Goal: Task Accomplishment & Management: Use online tool/utility

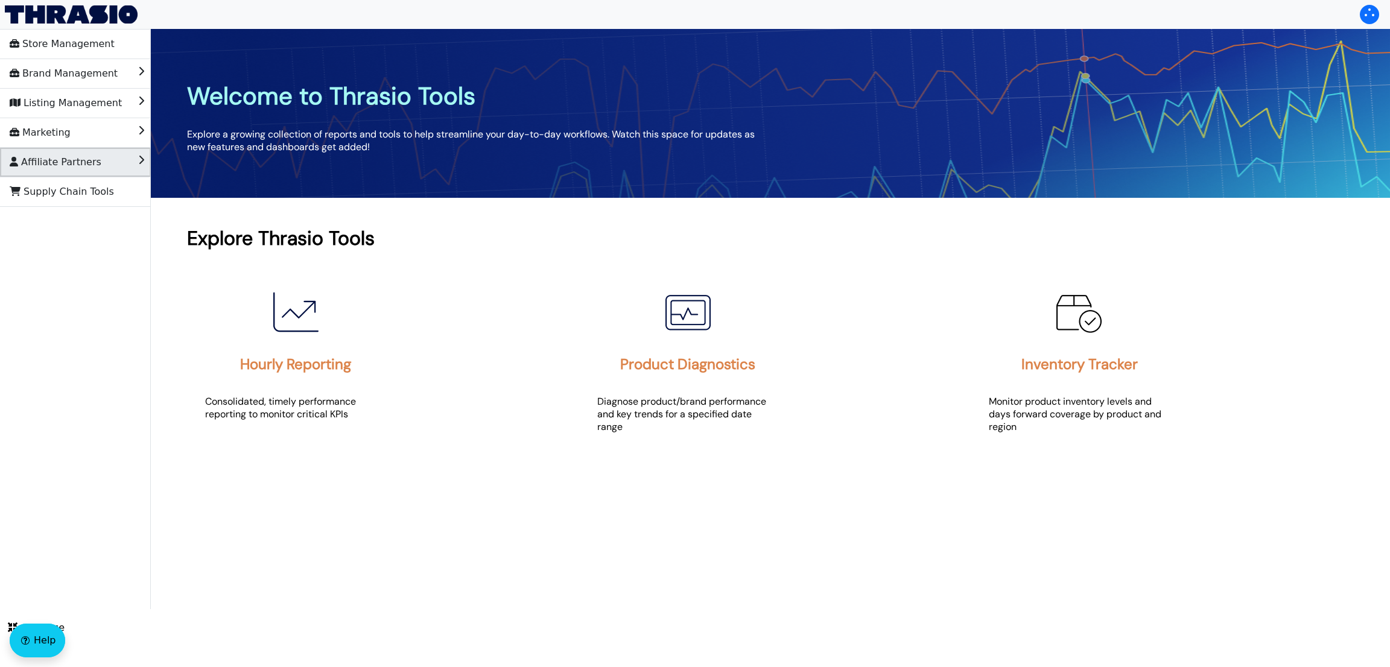
click at [57, 165] on span "Affiliate Partners" at bounding box center [56, 162] width 92 height 19
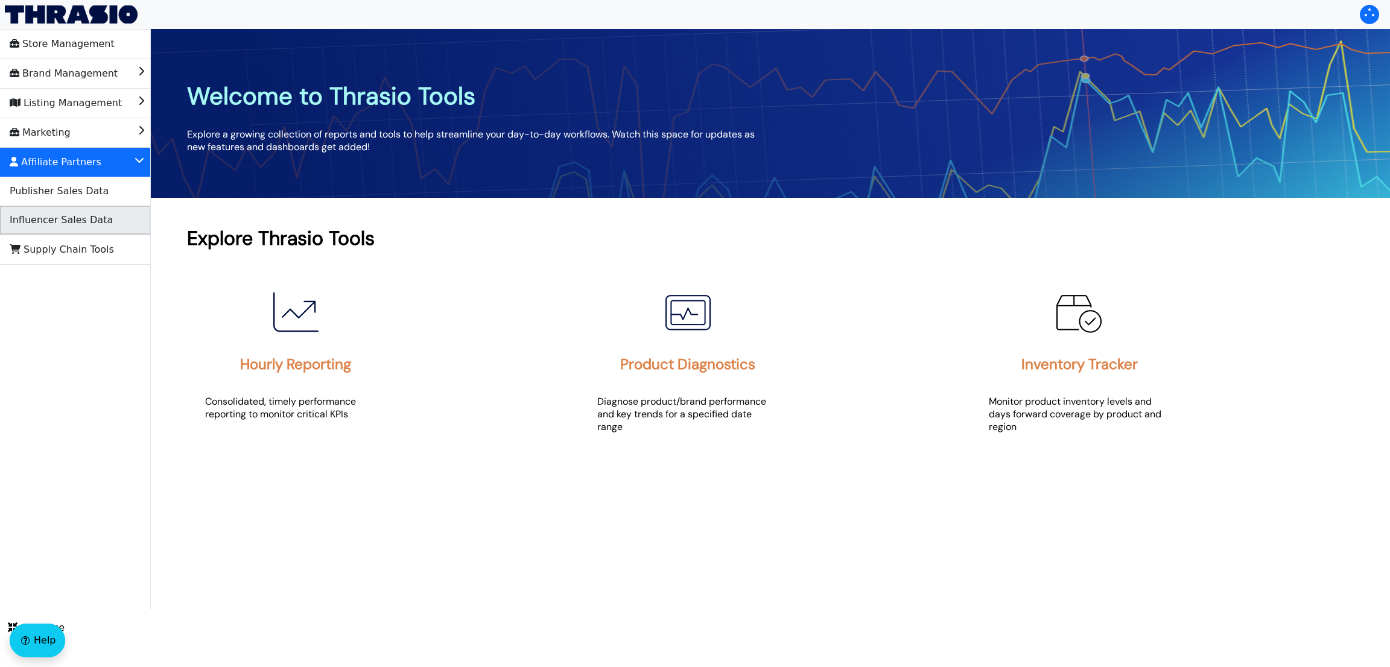
click at [53, 215] on span "Influencer Sales Data" at bounding box center [61, 220] width 103 height 19
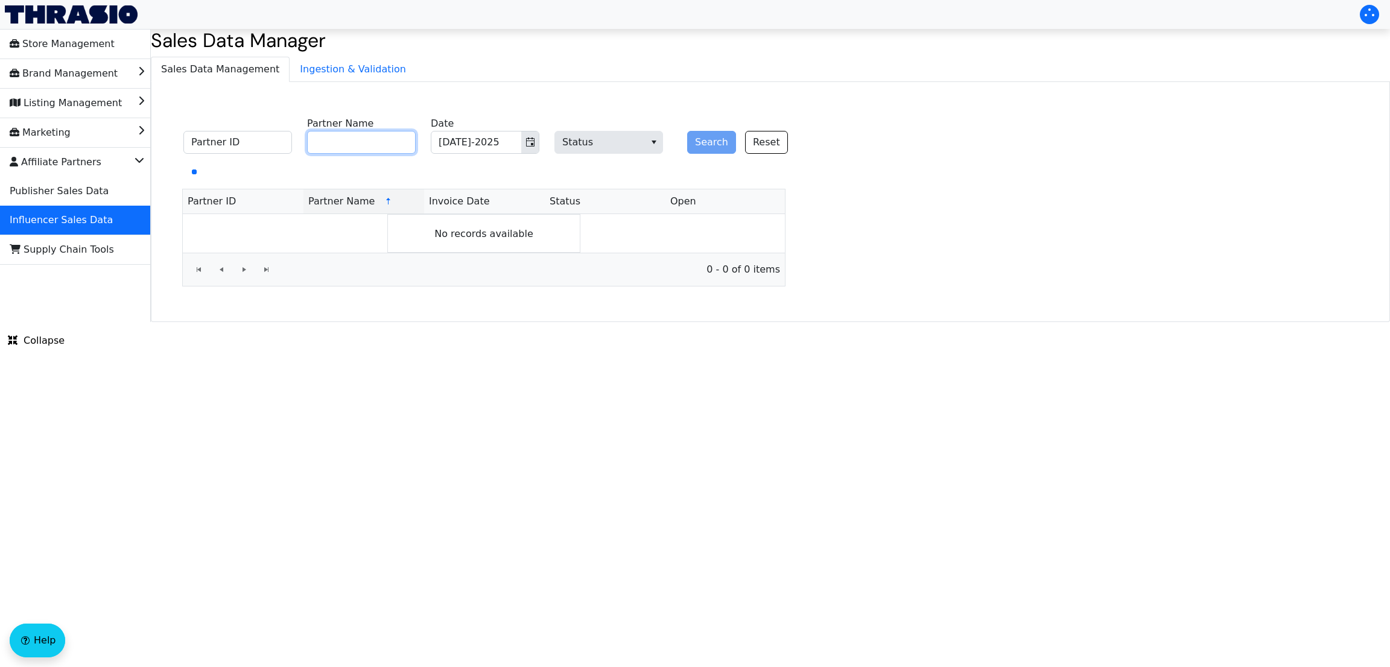
click at [374, 138] on input "Partner Name" at bounding box center [361, 142] width 109 height 23
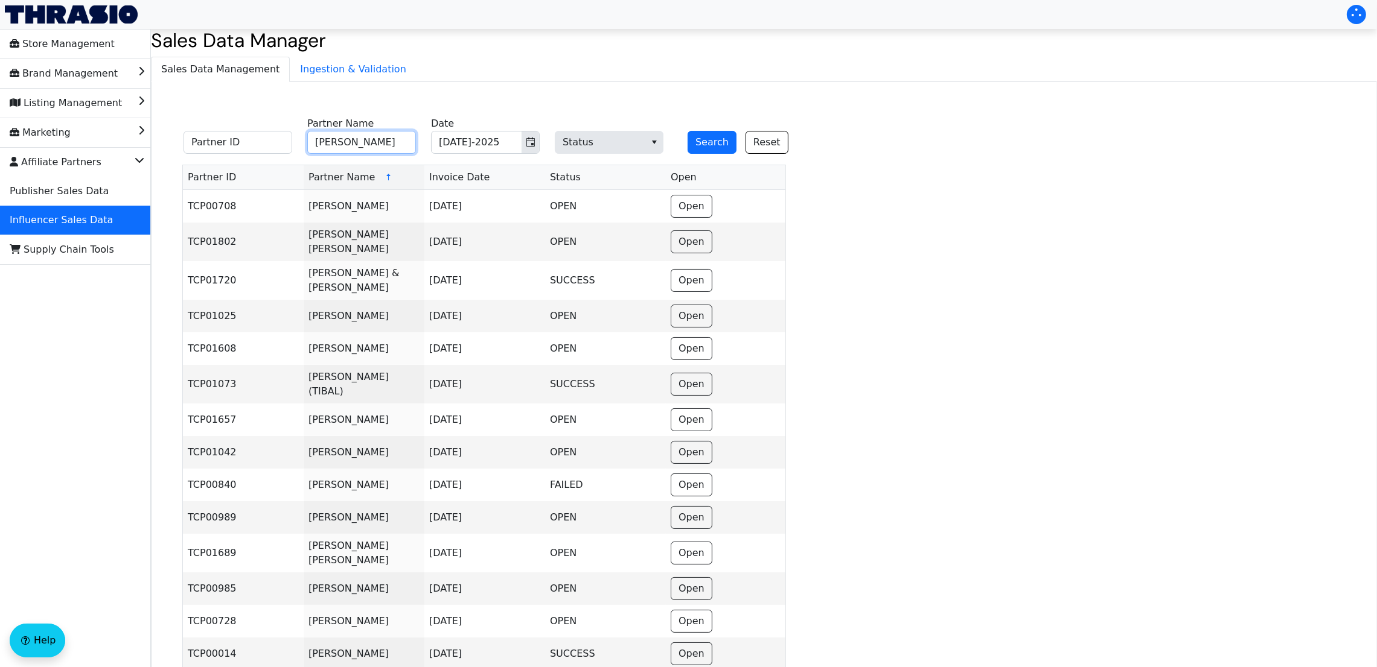
type input "Sarah Dodaro"
click at [687, 131] on button "Search" at bounding box center [711, 142] width 49 height 23
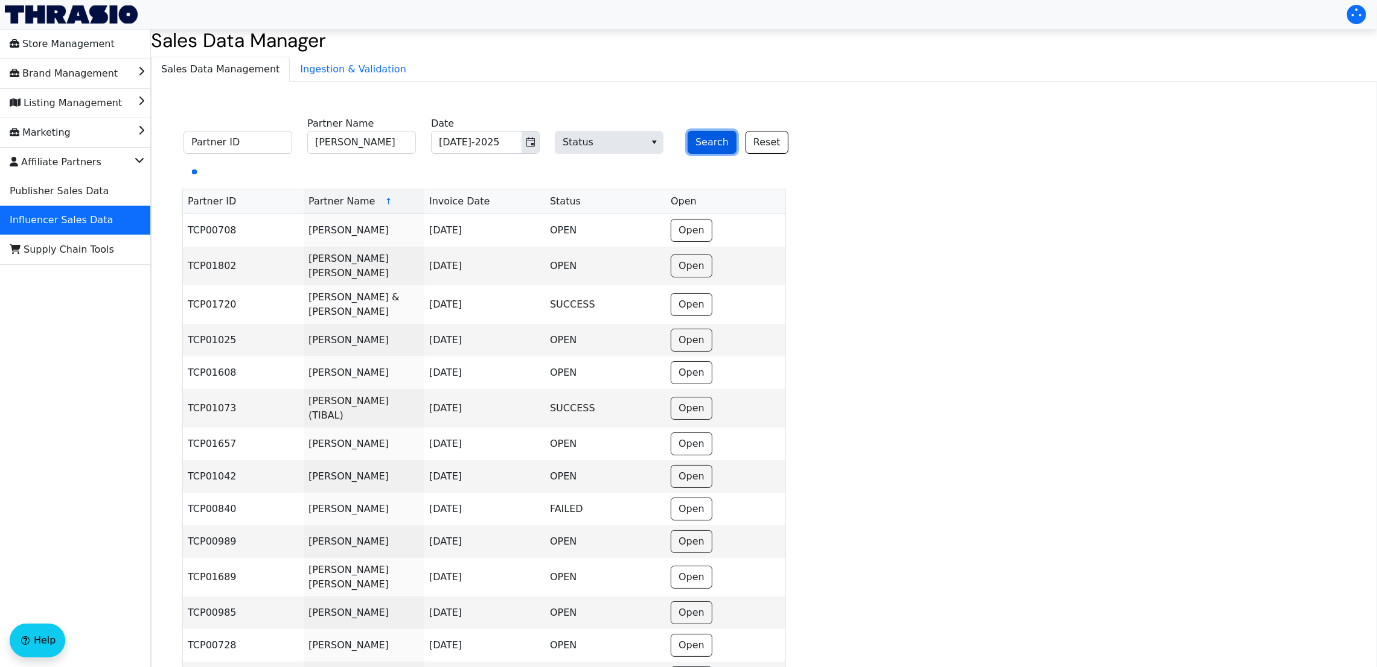
click at [702, 148] on button "Search" at bounding box center [711, 142] width 49 height 23
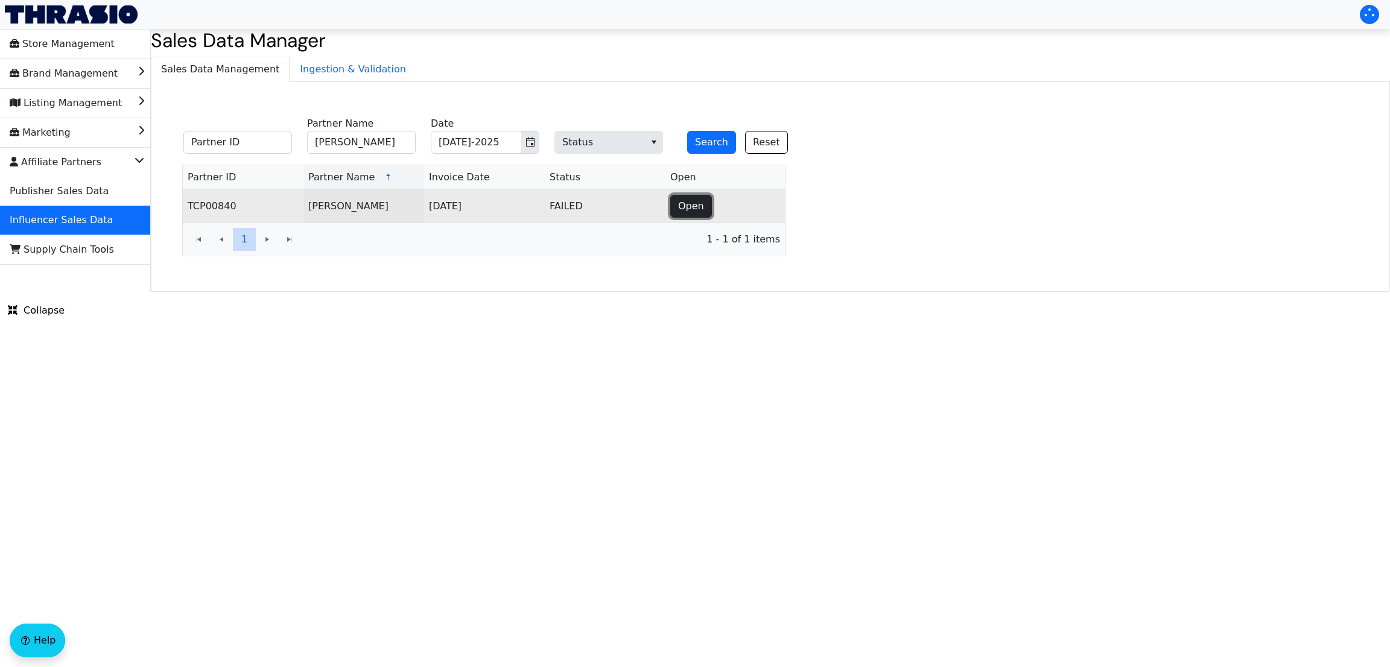
click at [690, 204] on span "Open" at bounding box center [691, 206] width 26 height 14
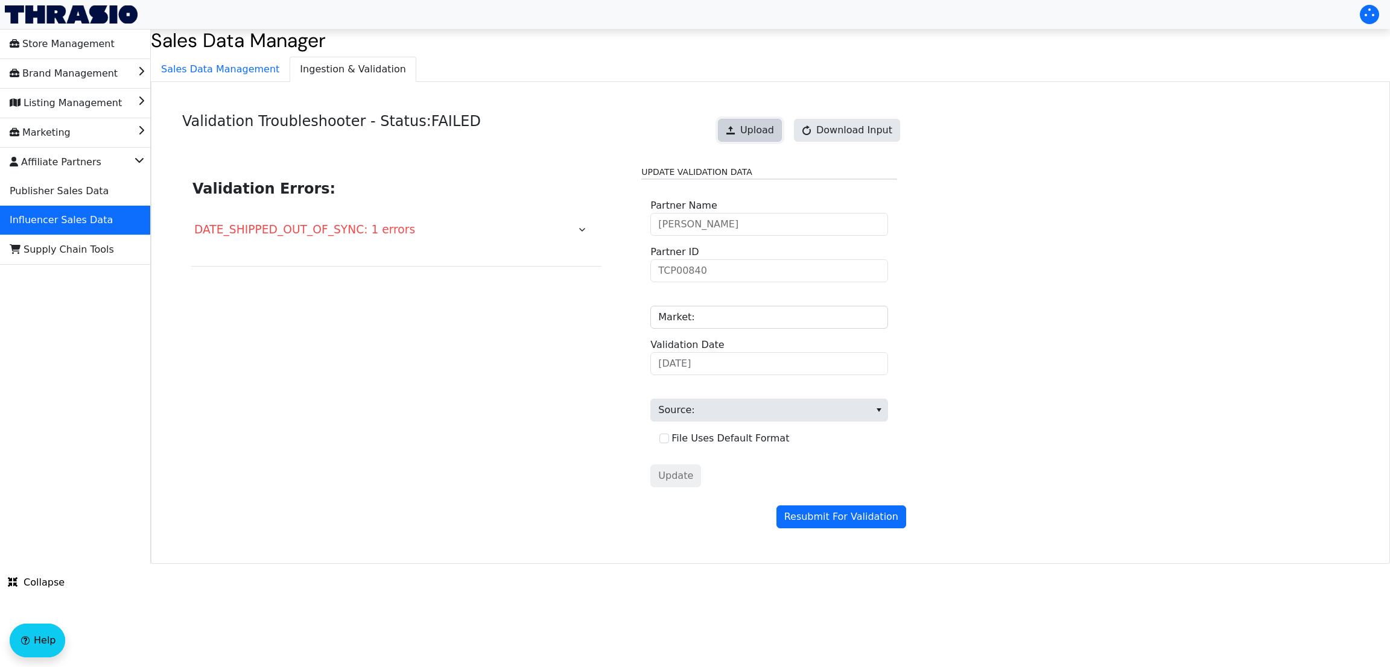
click at [768, 138] on span "Upload" at bounding box center [758, 130] width 34 height 14
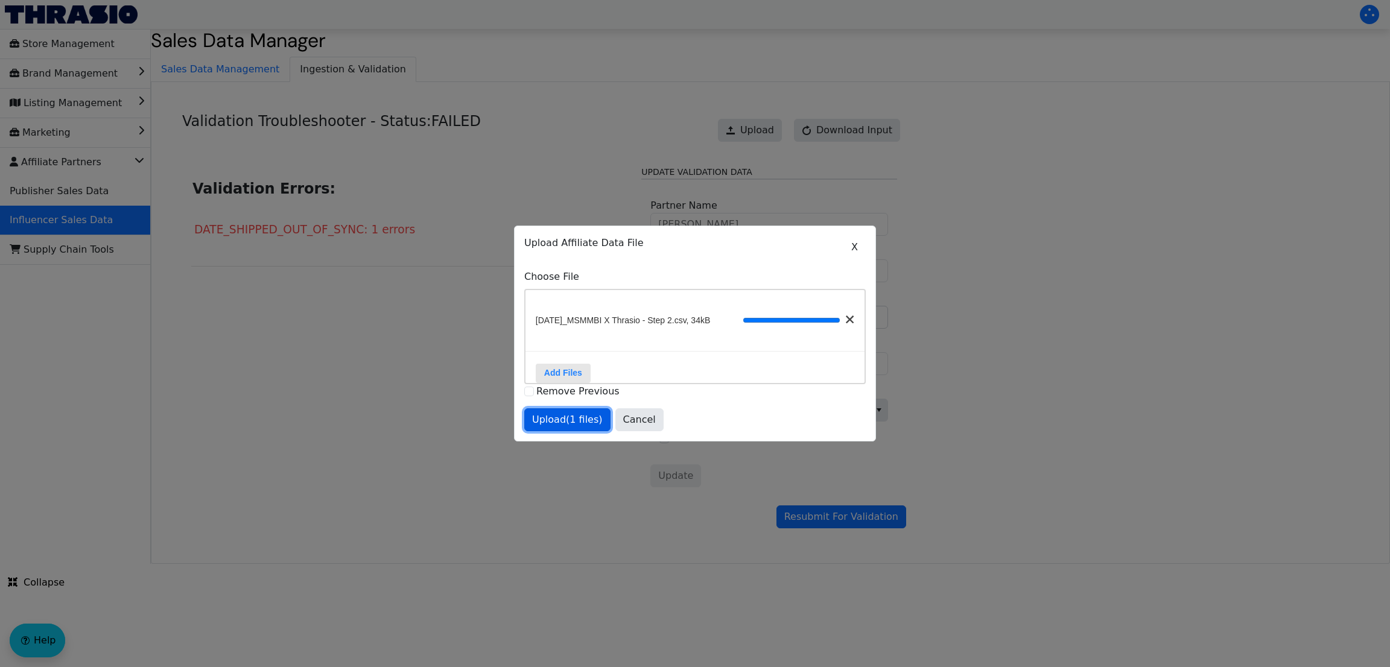
click at [556, 432] on button "Upload (1 files)" at bounding box center [567, 420] width 86 height 23
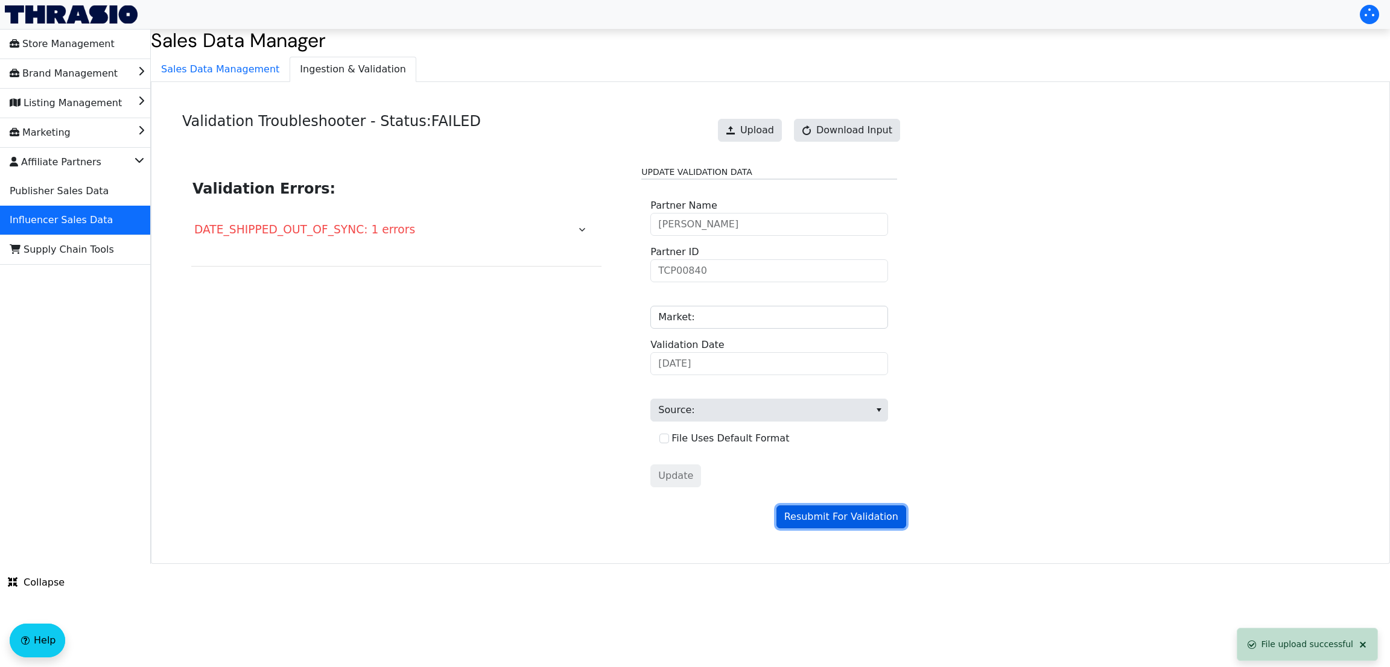
click at [807, 523] on span "Resubmit For Validation" at bounding box center [842, 517] width 114 height 14
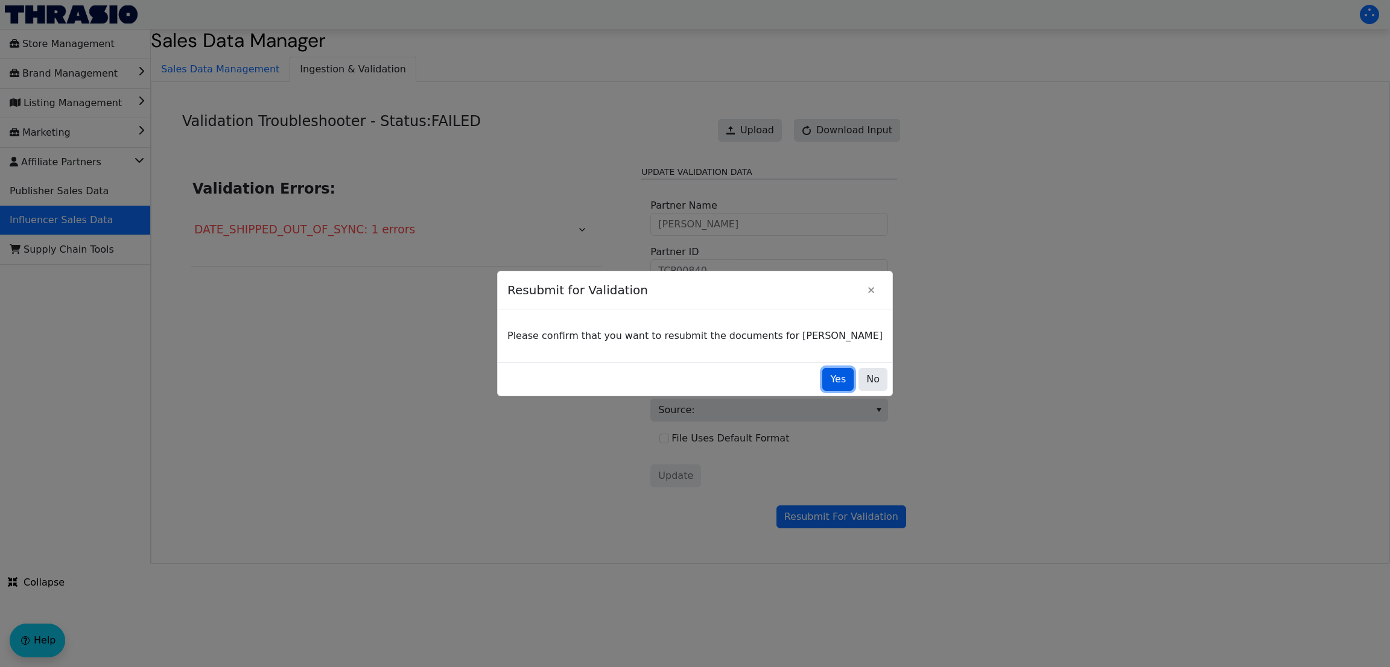
click at [823, 373] on button "Yes" at bounding box center [838, 379] width 31 height 23
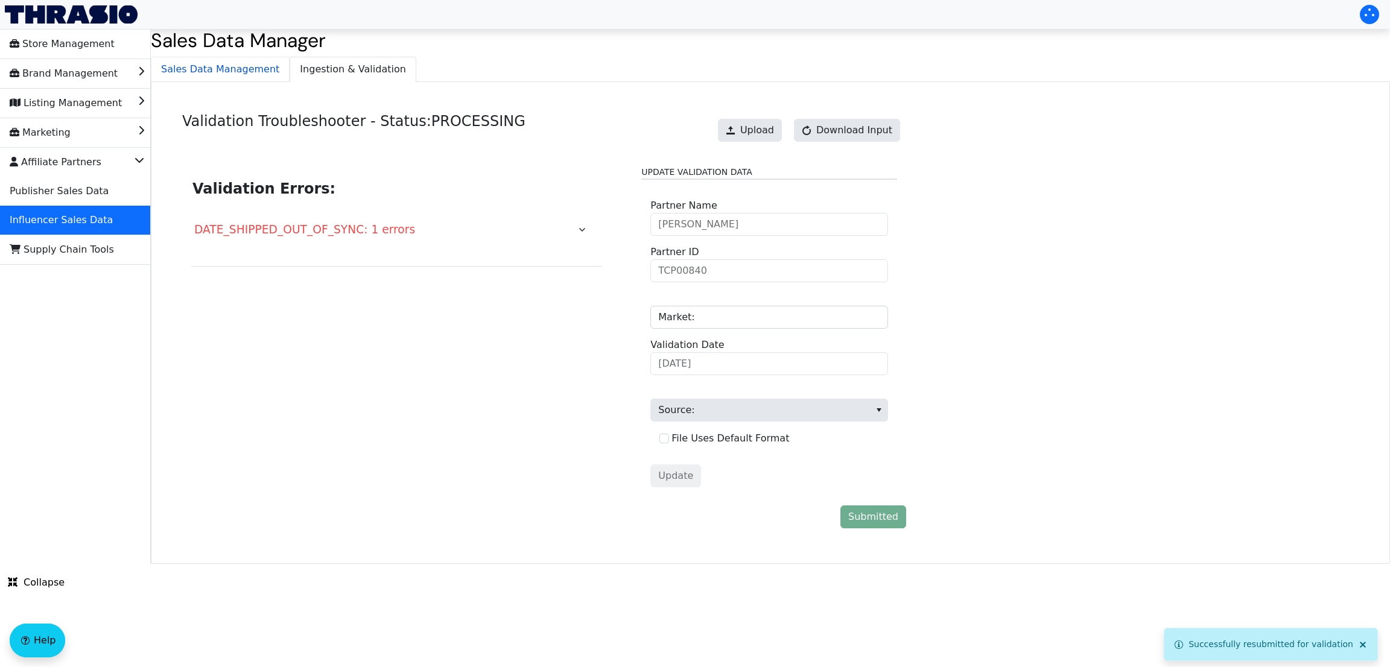
click at [235, 69] on span "Sales Data Management" at bounding box center [220, 69] width 138 height 24
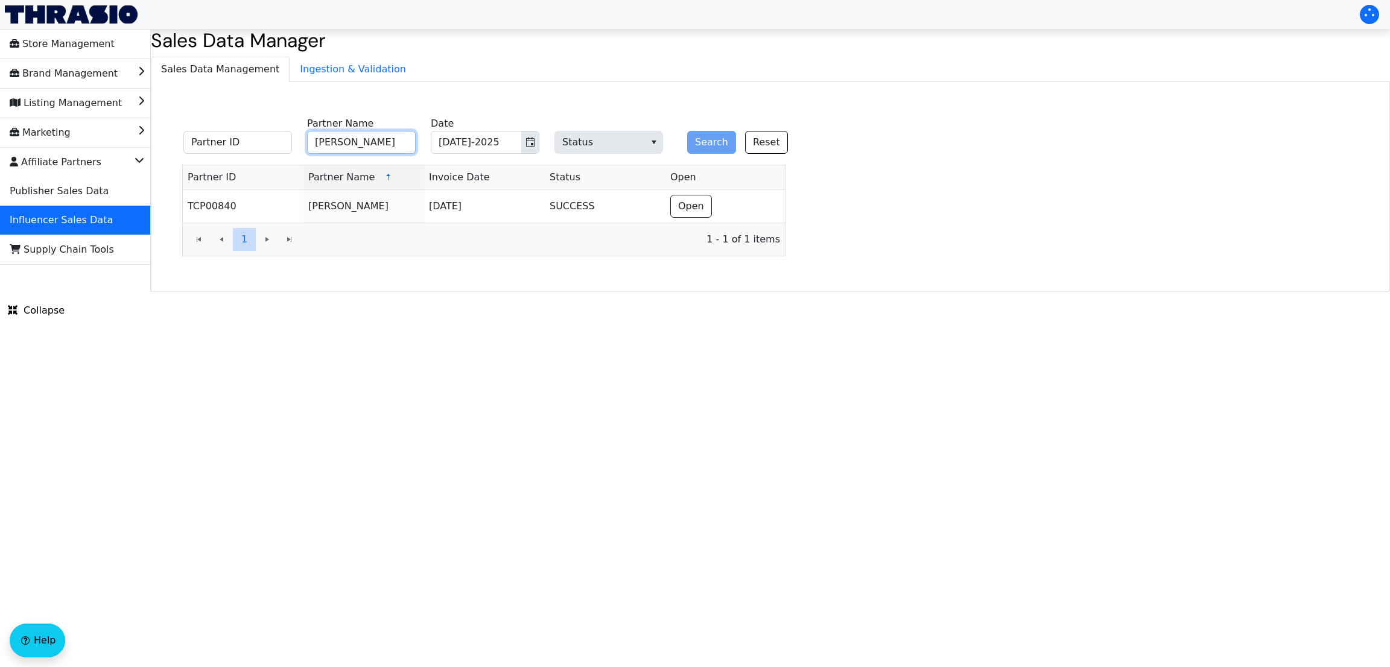
click at [346, 147] on input "Sarah Dodaro" at bounding box center [361, 142] width 109 height 23
type input "Madison Durkin"
click at [535, 146] on button "Toggle calendar" at bounding box center [530, 143] width 18 height 22
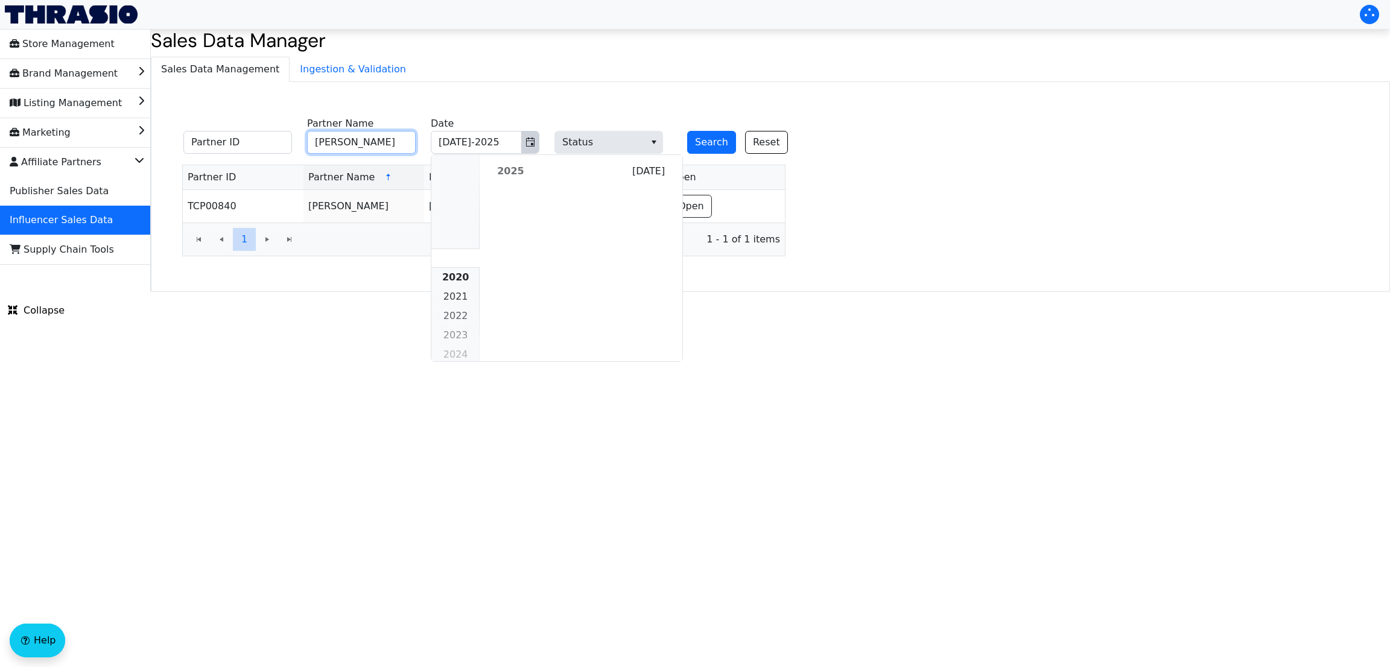
scroll to position [1100, 0]
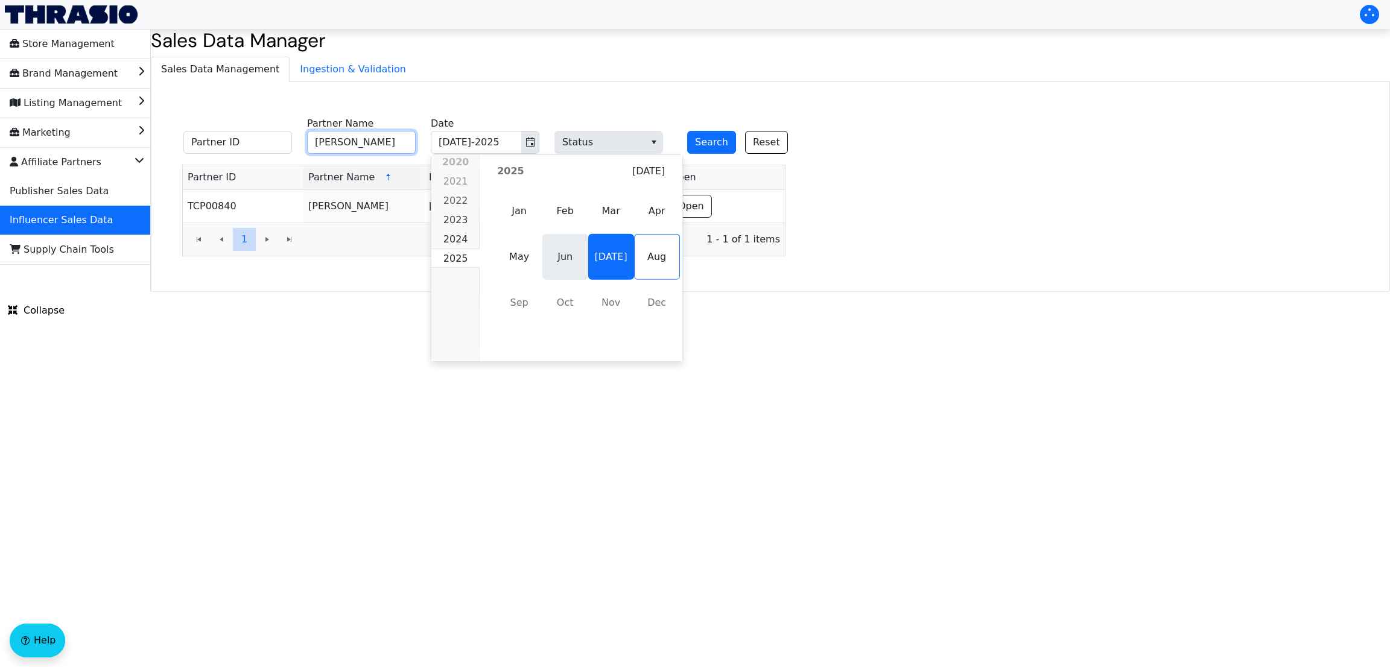
click at [549, 260] on span "Jun" at bounding box center [566, 257] width 46 height 46
type input "Jun-2025"
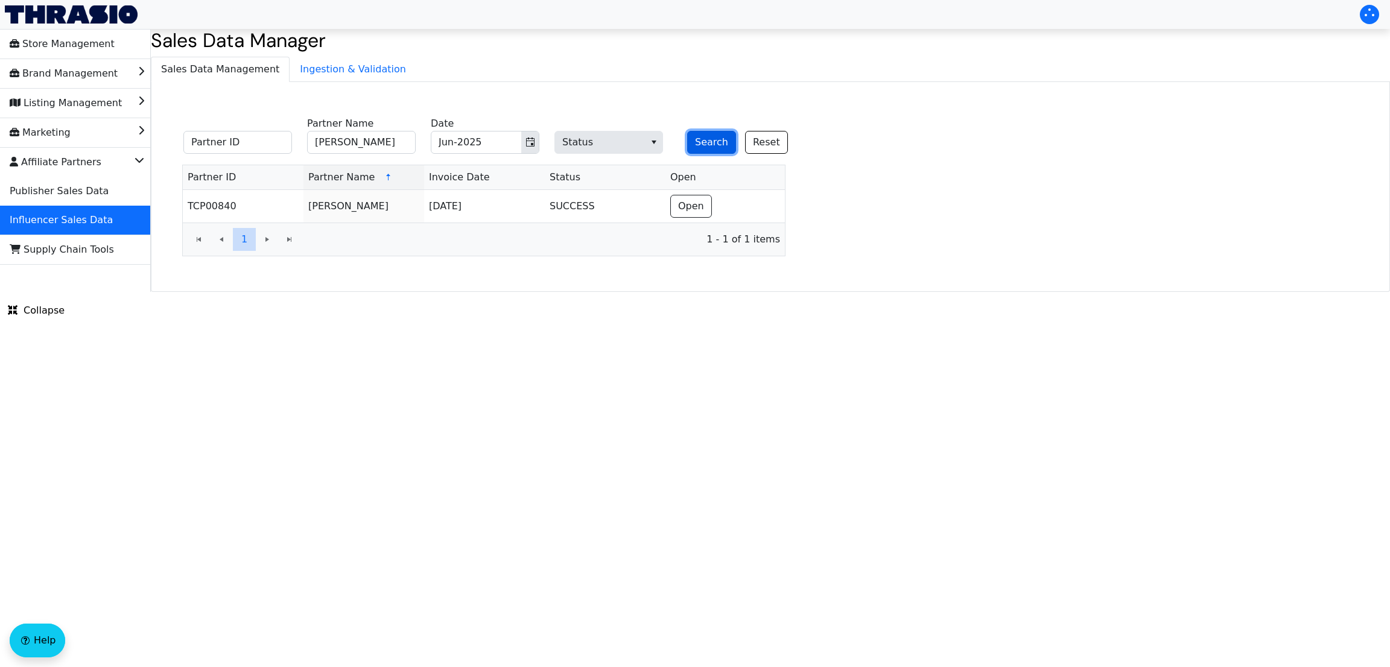
click at [702, 145] on button "Search" at bounding box center [711, 142] width 49 height 23
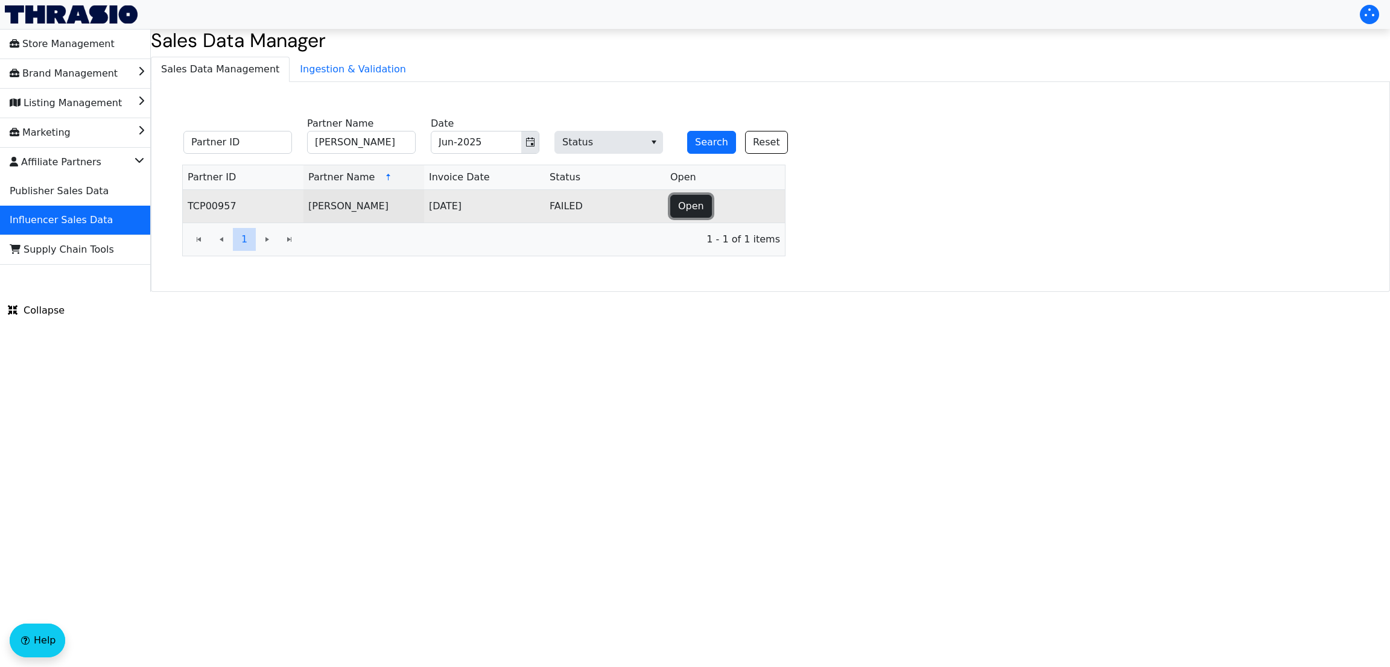
click at [697, 212] on span "Open" at bounding box center [691, 206] width 26 height 14
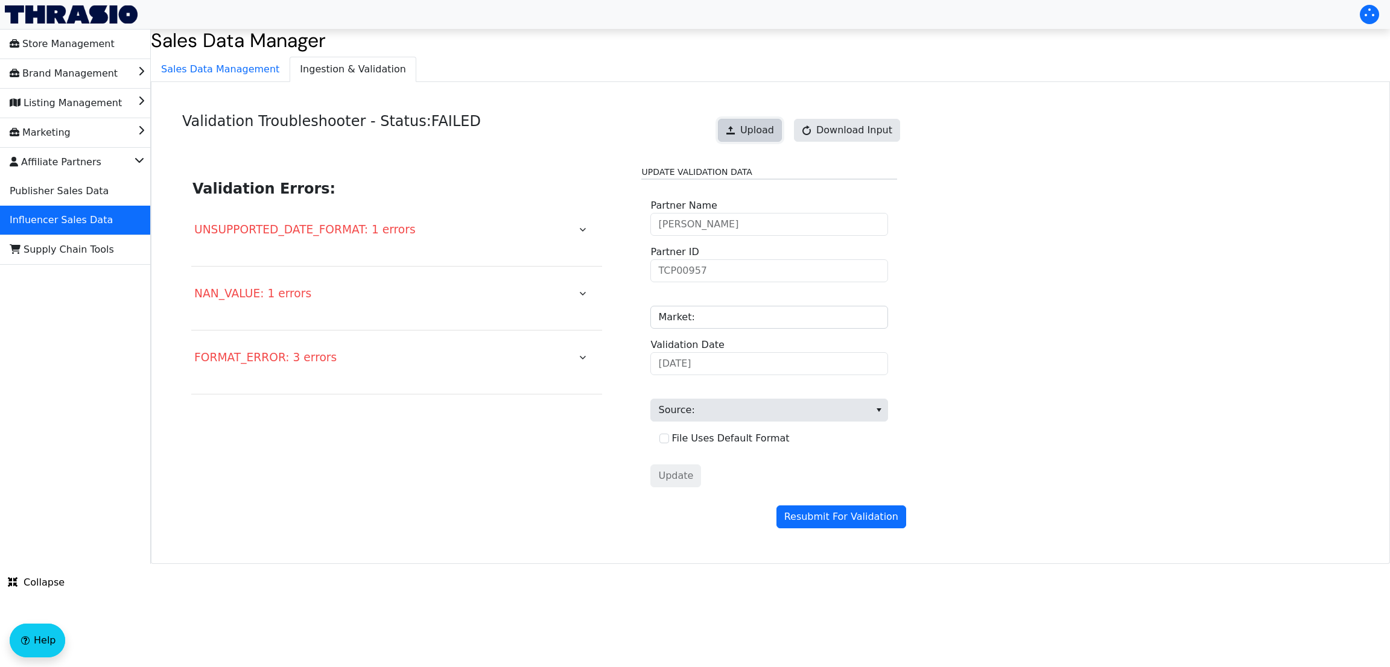
click at [736, 134] on span at bounding box center [731, 131] width 10 height 10
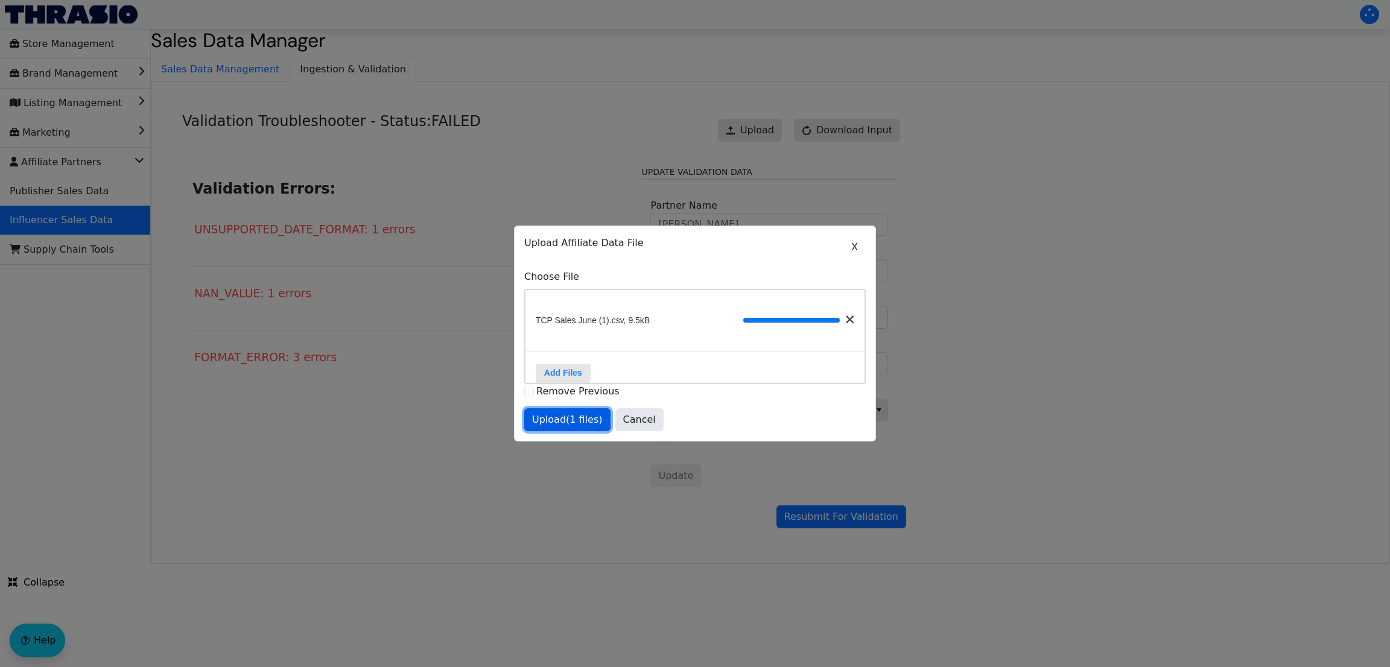
click at [567, 427] on span "Upload (1 files)" at bounding box center [567, 420] width 71 height 14
click at [860, 521] on div at bounding box center [695, 333] width 1390 height 667
click at [547, 409] on div "X Upload Affiliate Data File Choose File TCP Sales June (1).csv, 9.5kB Add File…" at bounding box center [695, 334] width 342 height 196
click at [550, 416] on button "Upload (1 files)" at bounding box center [567, 420] width 86 height 23
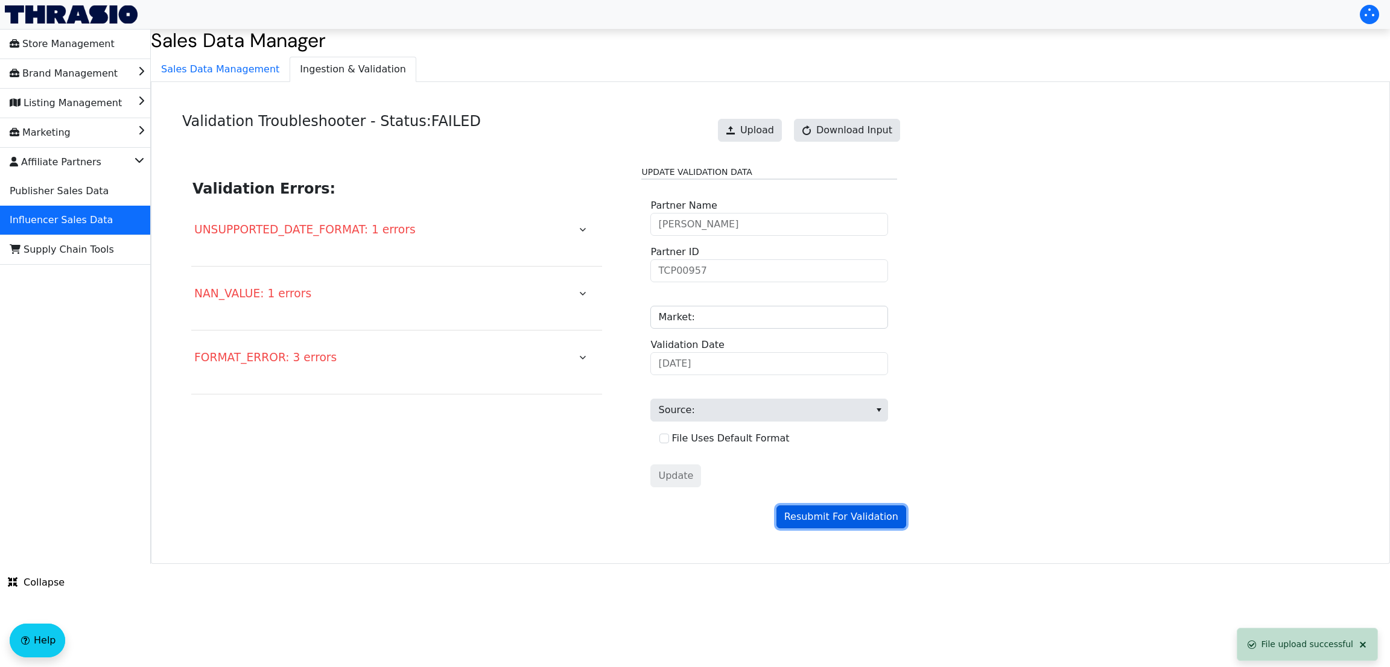
click at [813, 518] on span "Resubmit For Validation" at bounding box center [842, 517] width 114 height 14
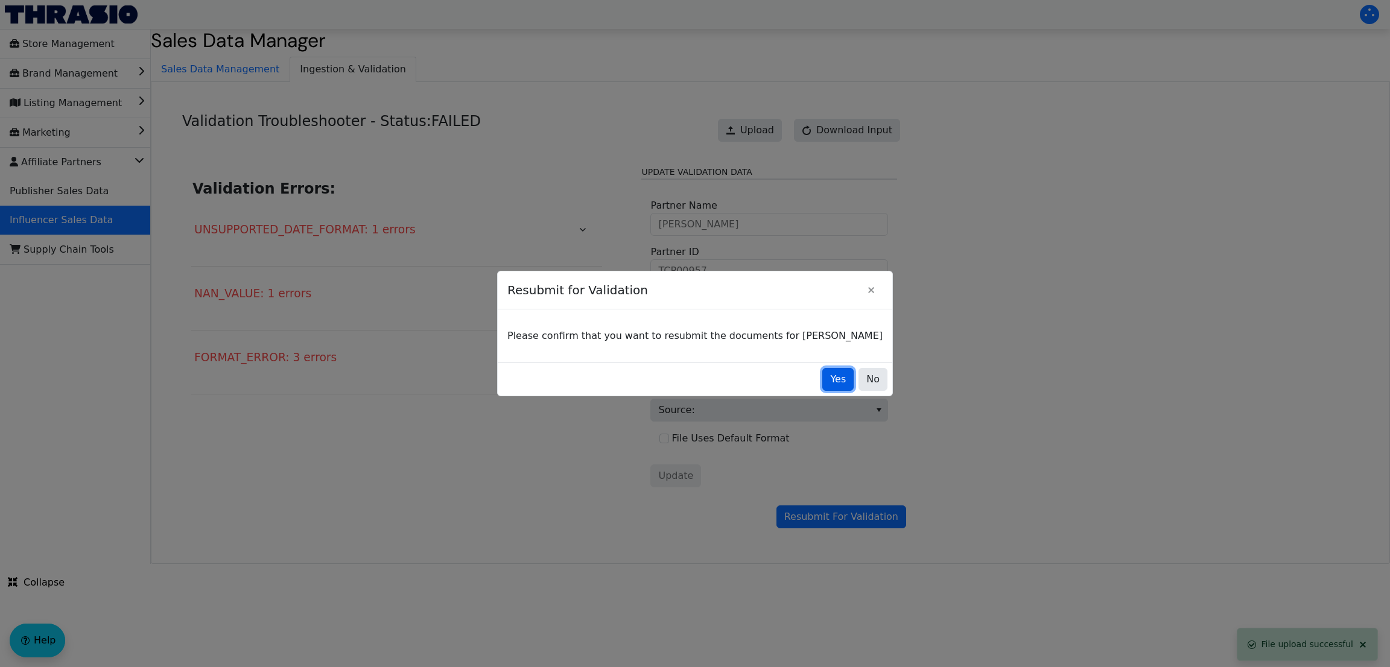
click at [823, 389] on button "Yes" at bounding box center [838, 379] width 31 height 23
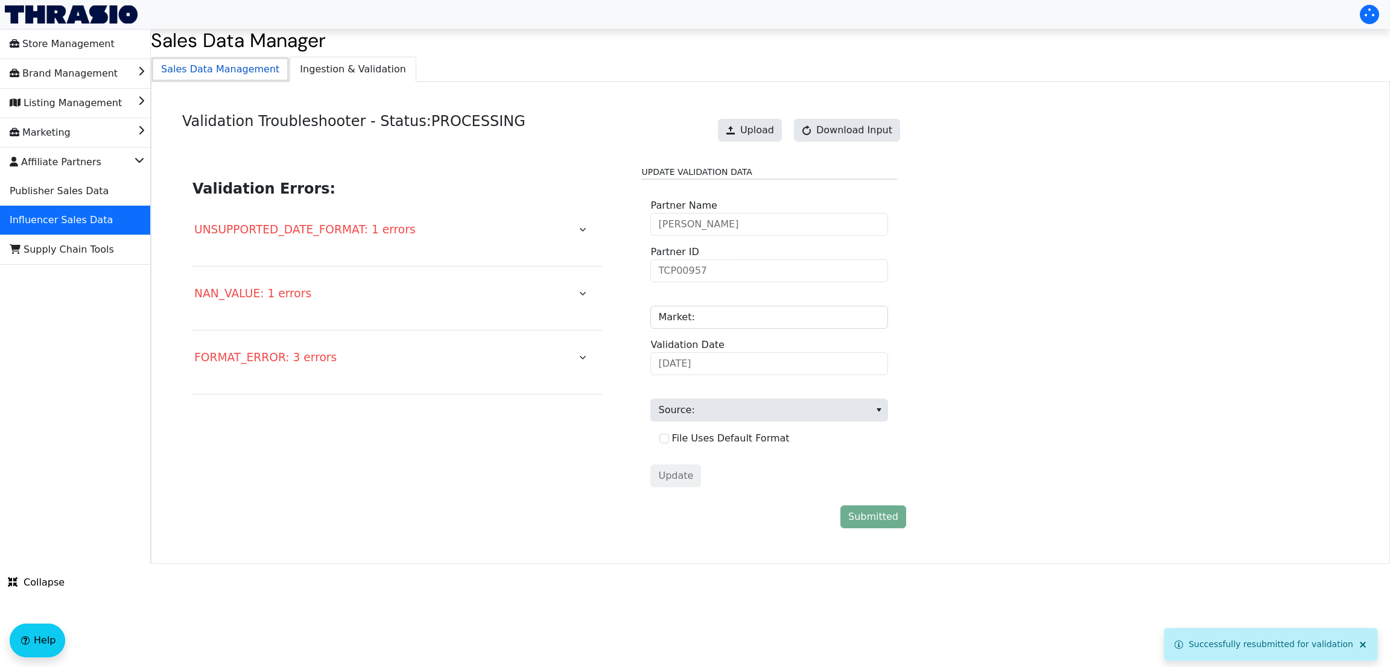
click at [229, 66] on span "Sales Data Management" at bounding box center [220, 69] width 138 height 24
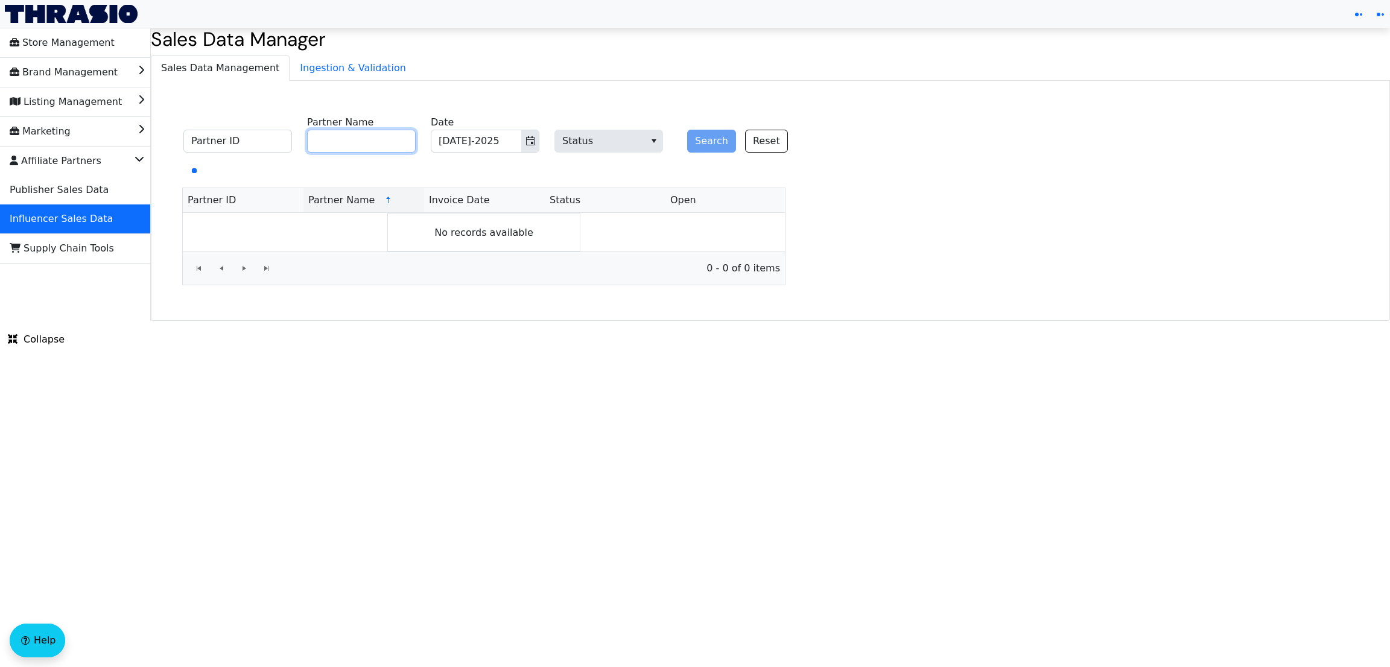
click at [401, 144] on input "Partner Name" at bounding box center [361, 141] width 109 height 23
paste input "[PERSON_NAME]"
type input "[PERSON_NAME]"
click at [698, 142] on button "Search" at bounding box center [711, 141] width 49 height 23
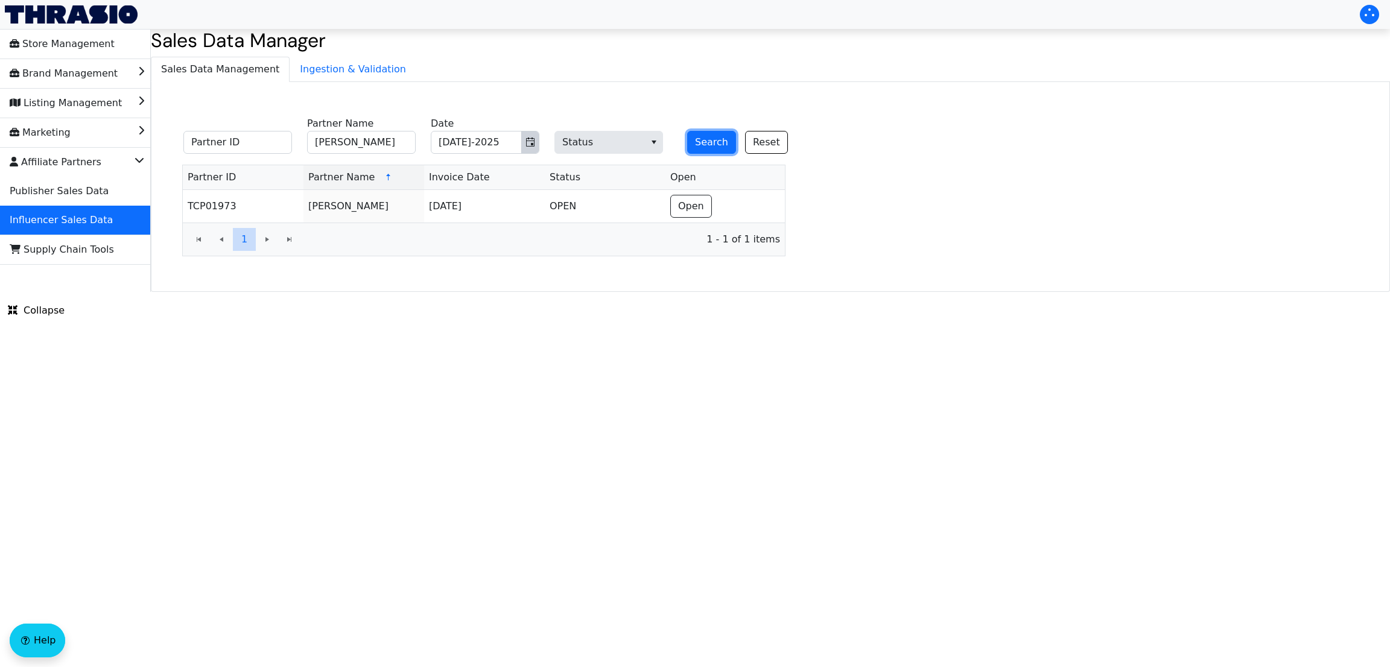
click at [529, 148] on span "Toggle calendar" at bounding box center [531, 142] width 10 height 14
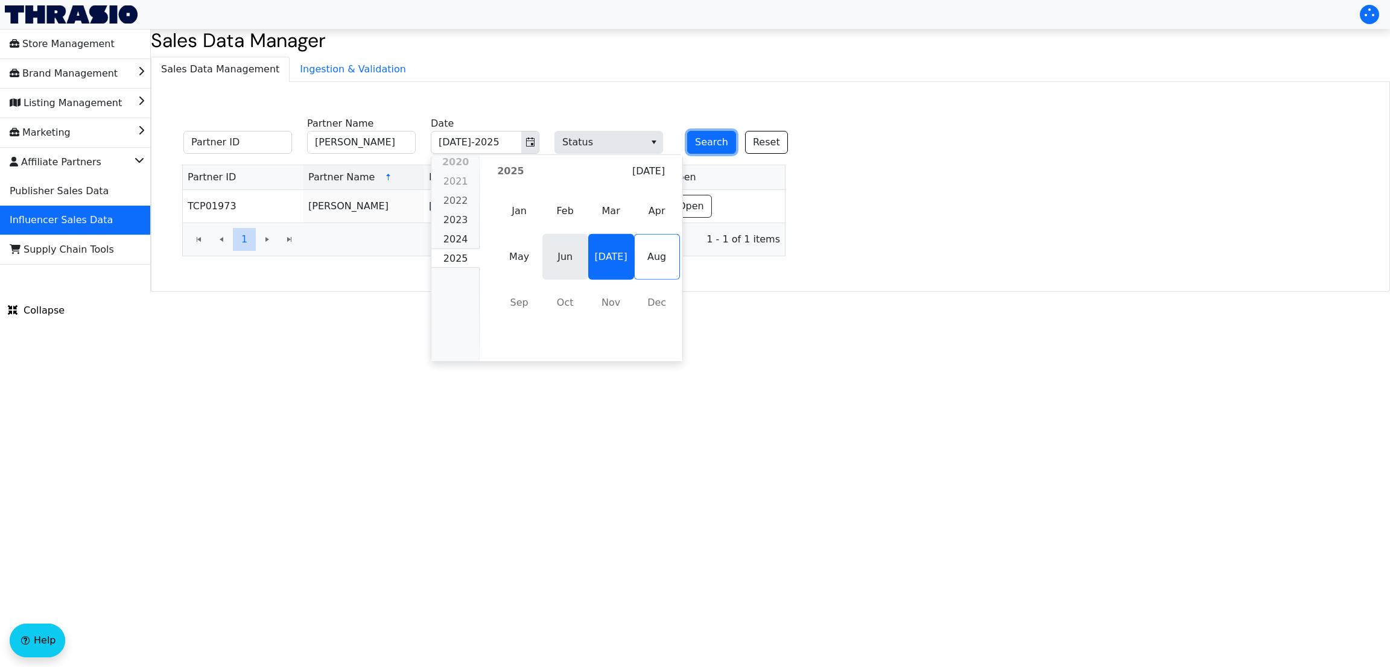
click at [567, 266] on span "Jun" at bounding box center [566, 257] width 46 height 46
type input "Jun-2025"
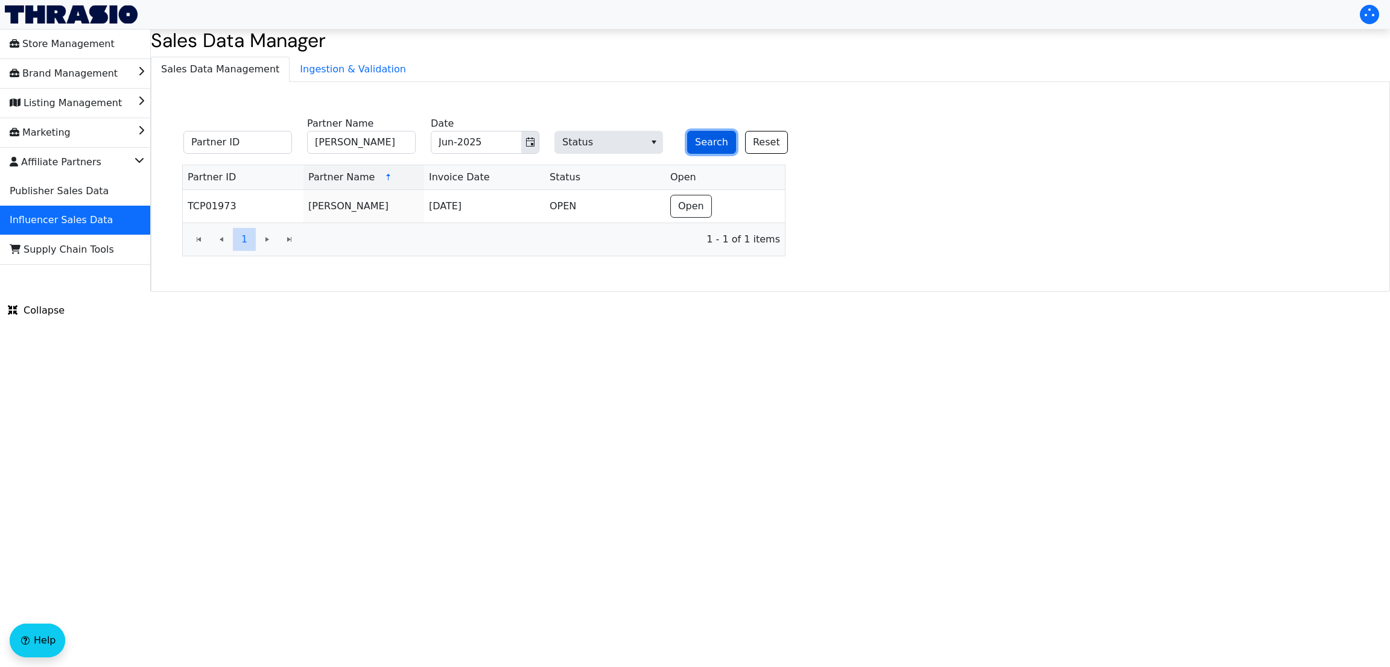
click at [691, 143] on button "Search" at bounding box center [711, 142] width 49 height 23
click at [200, 292] on html "Store Management Brand Management Listing Management Marketing Affiliate Partne…" at bounding box center [695, 146] width 1390 height 292
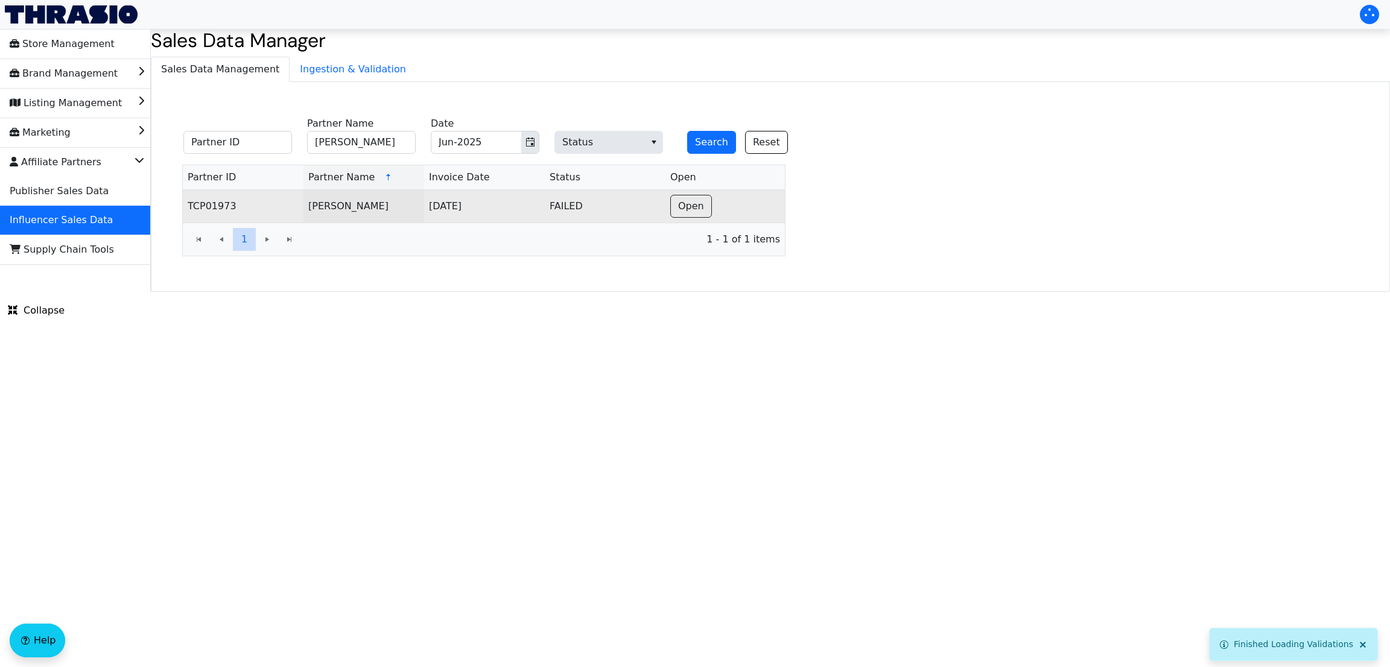
click at [687, 221] on td "Open" at bounding box center [725, 206] width 119 height 33
click at [686, 215] on button "Open" at bounding box center [692, 206] width 42 height 23
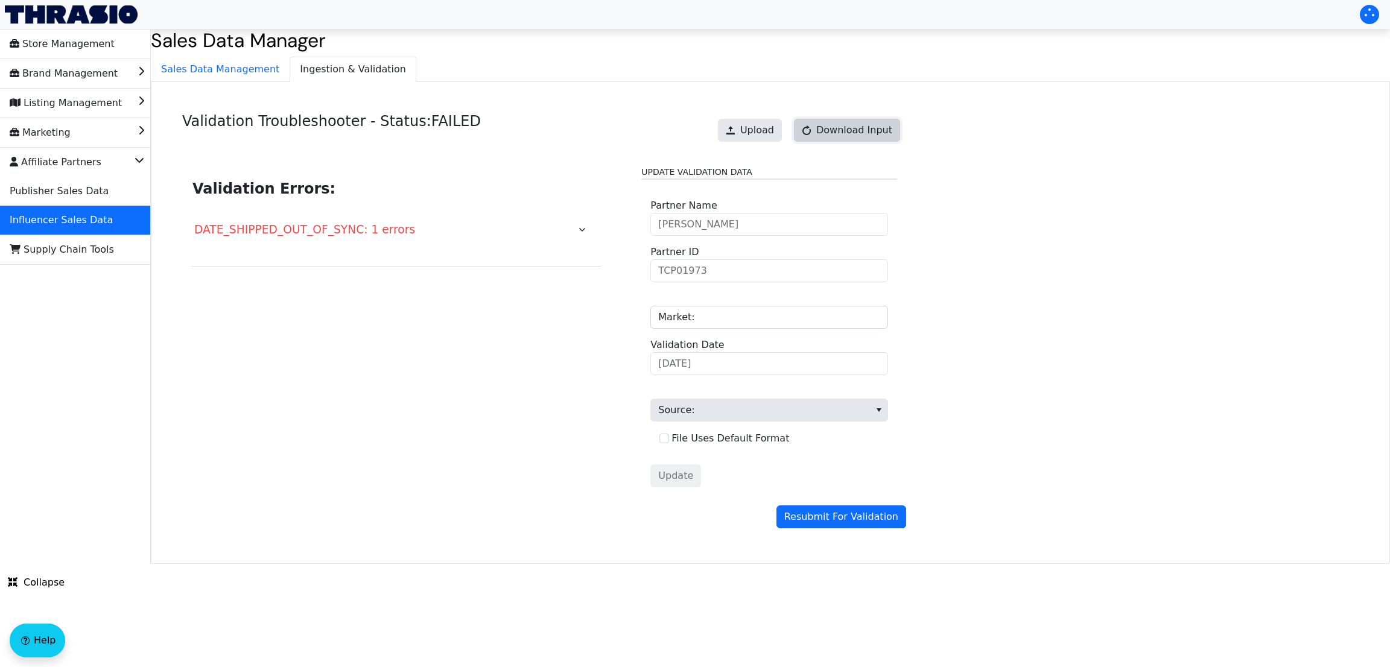
click at [836, 139] on button "Download Input" at bounding box center [847, 130] width 106 height 23
click at [841, 136] on link "Download Input" at bounding box center [847, 130] width 106 height 23
click at [720, 221] on span "[PERSON_NAME] Partner Name" at bounding box center [770, 217] width 238 height 37
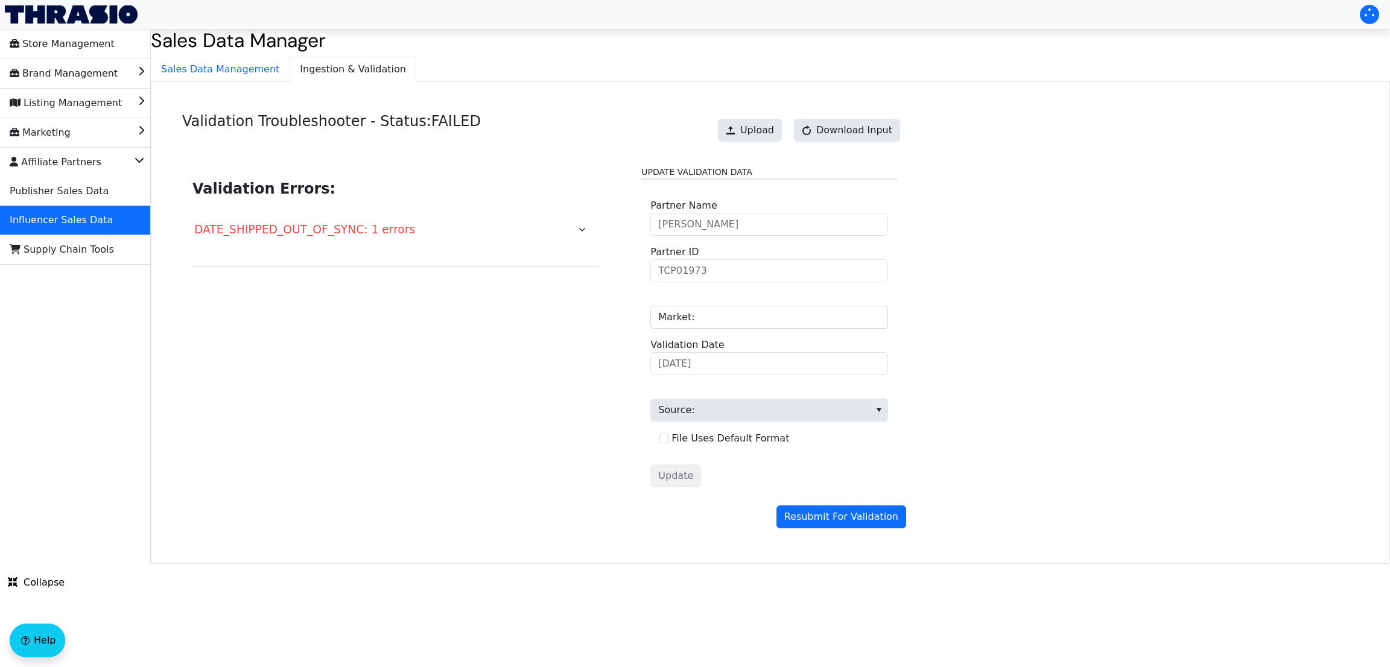
click at [186, 271] on div "Validation Errors: DATE_SHIPPED_OUT_OF_SYNC: 1 errors Update Validation Data [P…" at bounding box center [544, 331] width 724 height 349
click at [229, 72] on span "Sales Data Management" at bounding box center [220, 69] width 138 height 24
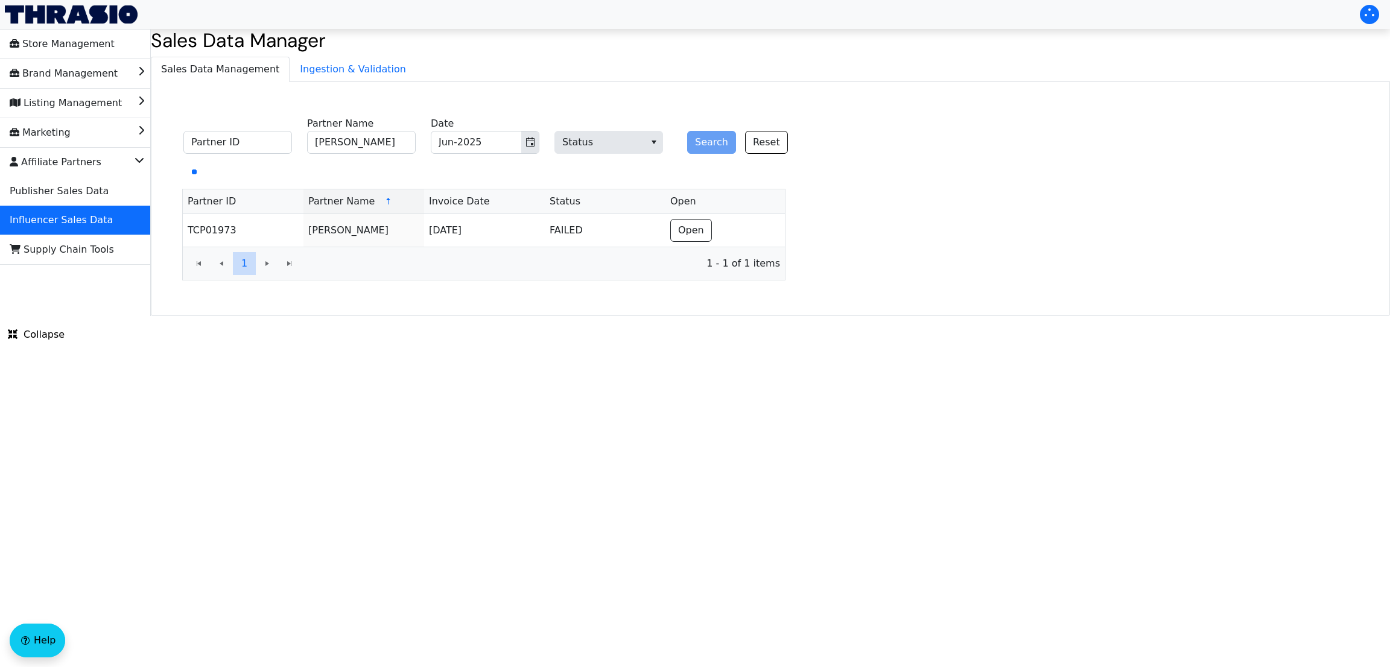
click at [539, 142] on span "Jun-2025" at bounding box center [485, 142] width 109 height 23
click at [530, 142] on icon "Toggle calendar" at bounding box center [531, 143] width 10 height 10
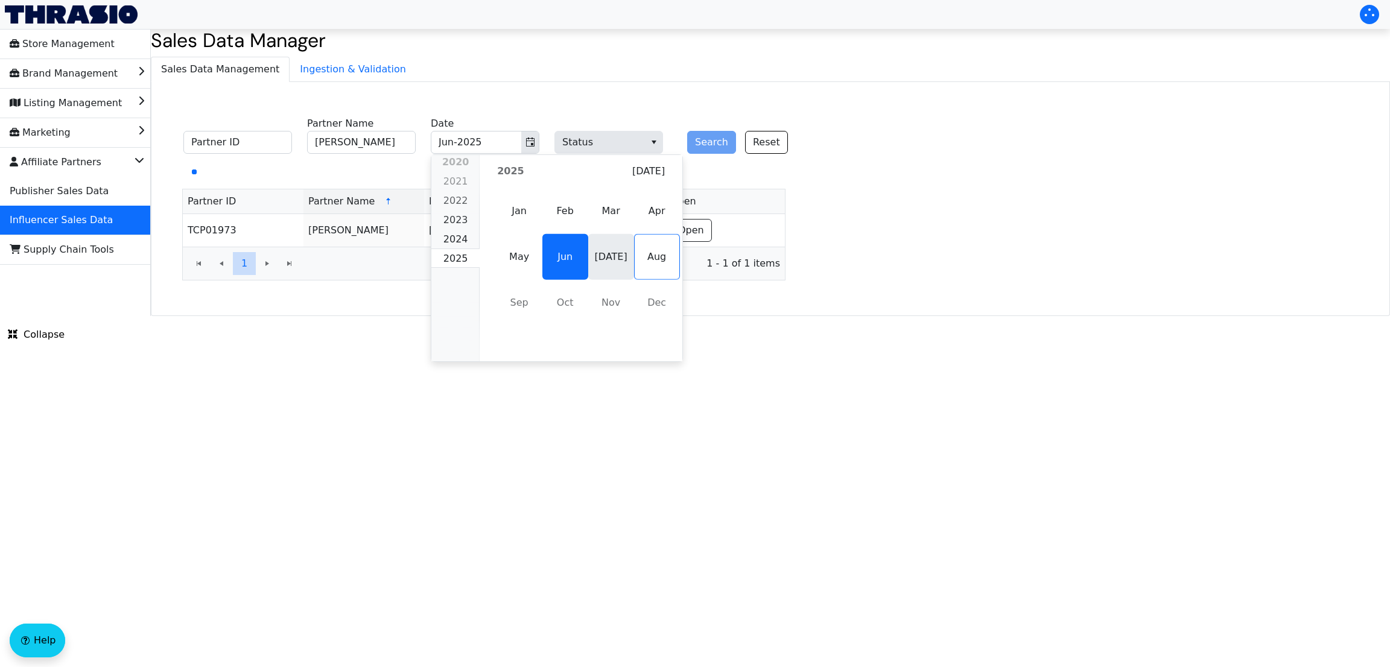
click at [615, 255] on span "[DATE]" at bounding box center [611, 257] width 46 height 46
type input "[DATE]-2025"
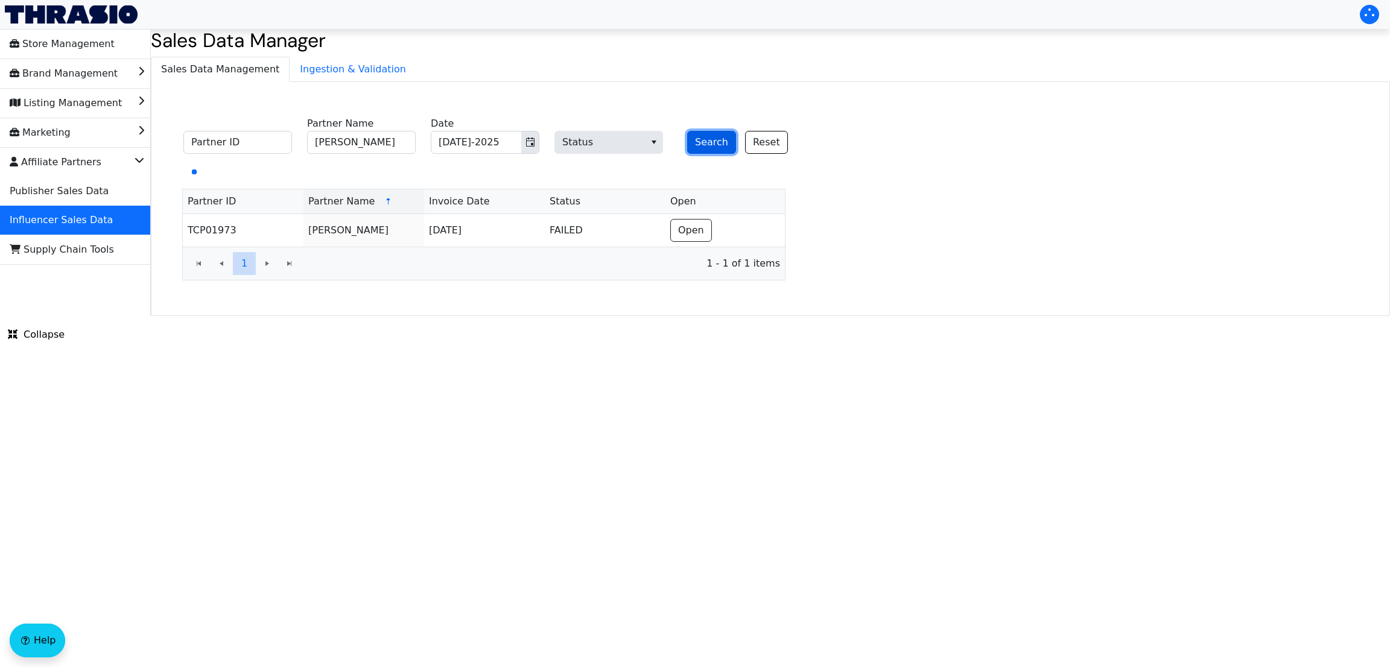
click at [715, 135] on button "Search" at bounding box center [711, 142] width 49 height 23
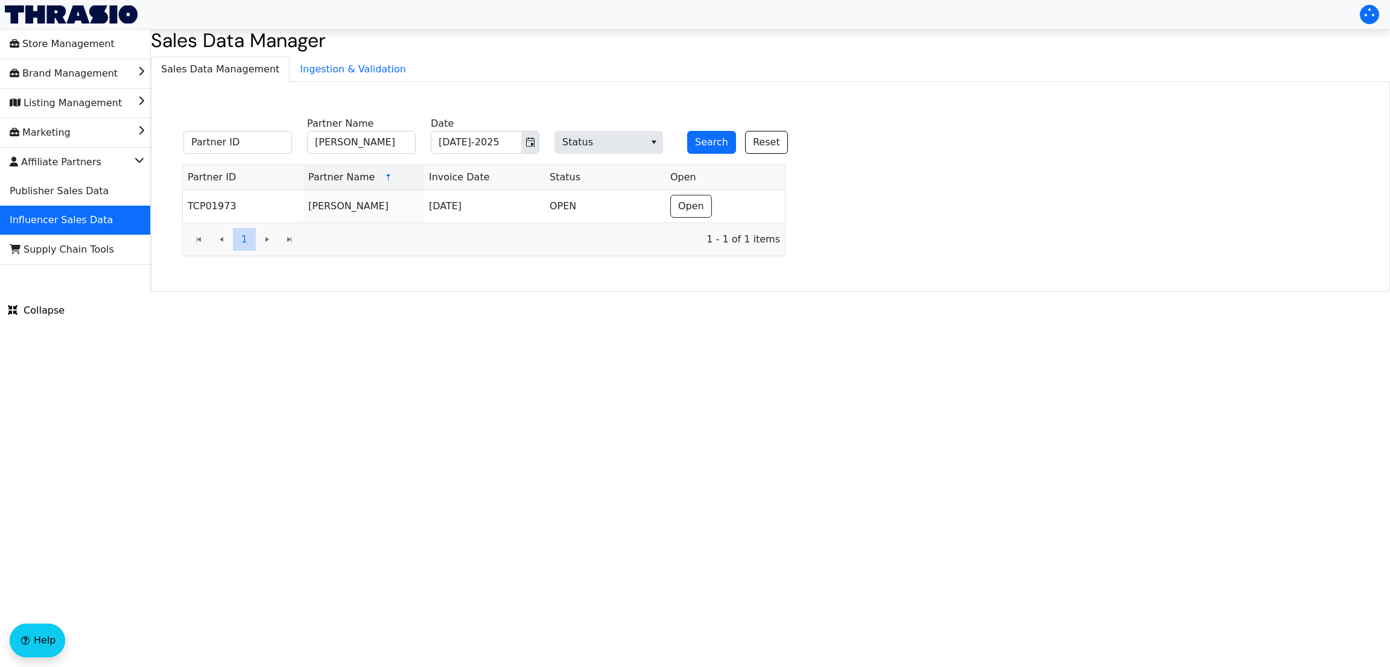
click at [168, 292] on html "Store Management Brand Management Listing Management Marketing Affiliate Partne…" at bounding box center [695, 146] width 1390 height 292
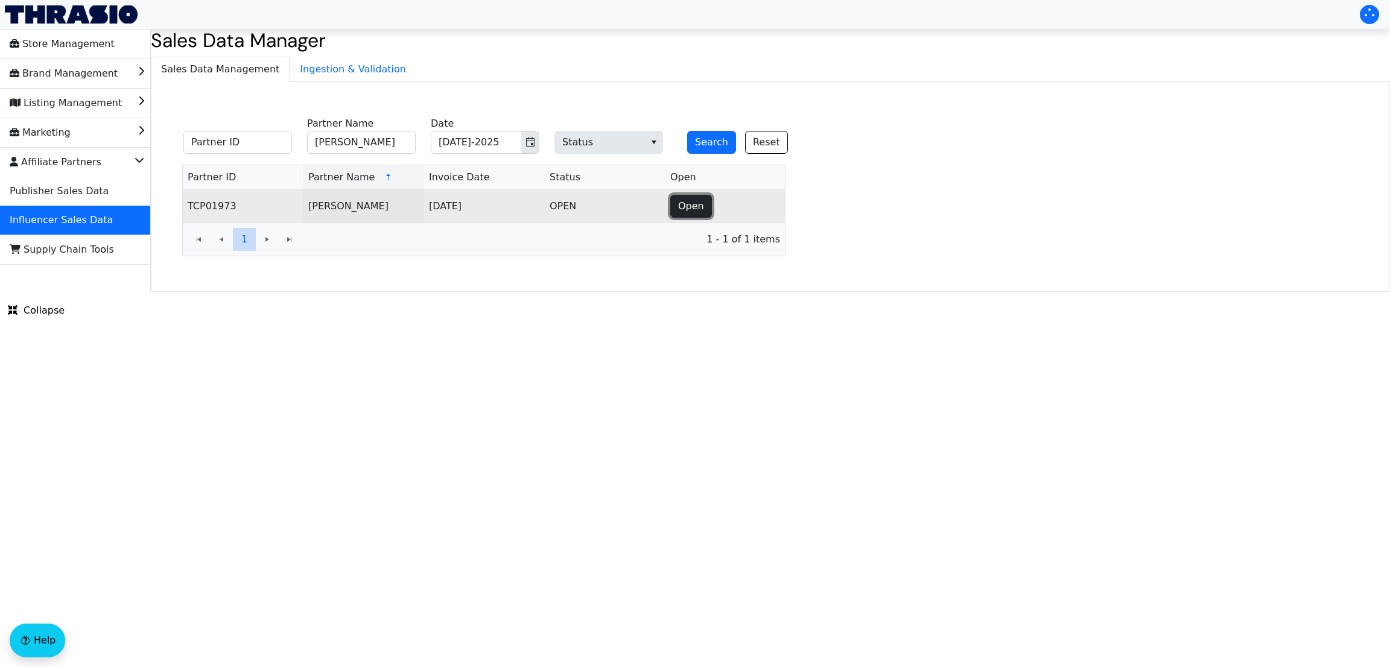
click at [697, 207] on span "Open" at bounding box center [691, 206] width 26 height 14
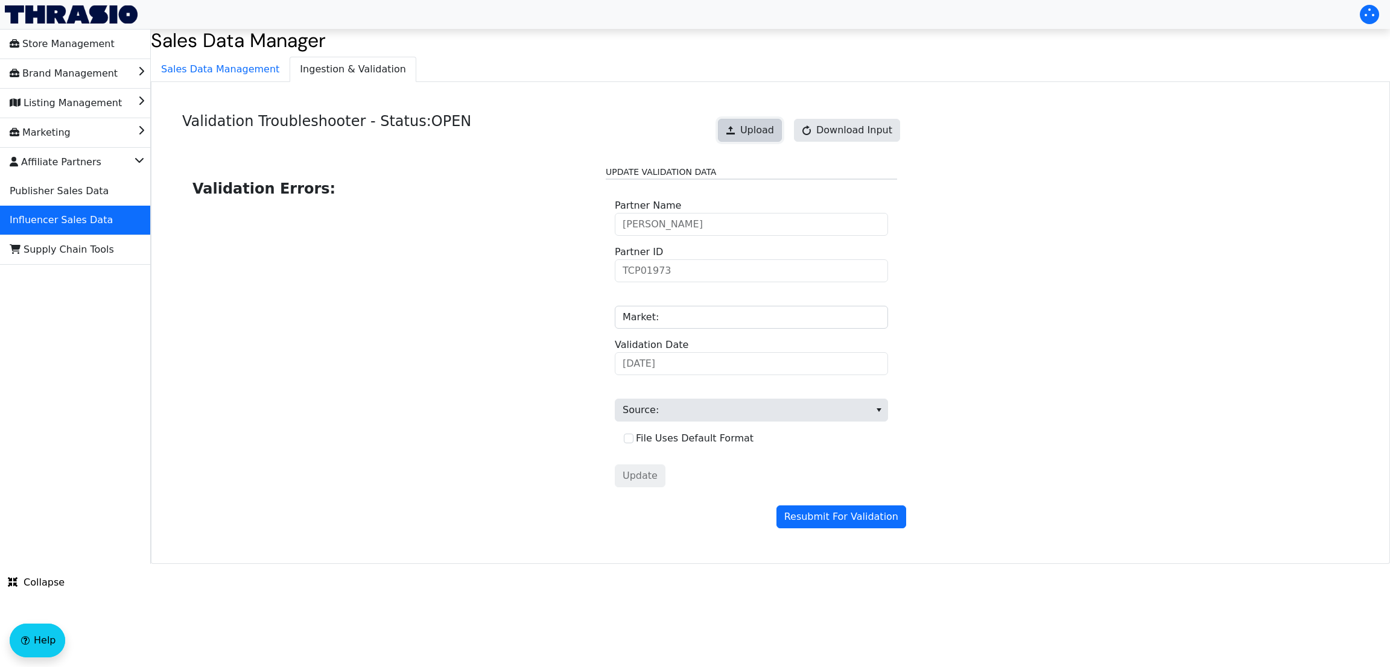
click at [754, 130] on span "Upload" at bounding box center [758, 130] width 34 height 14
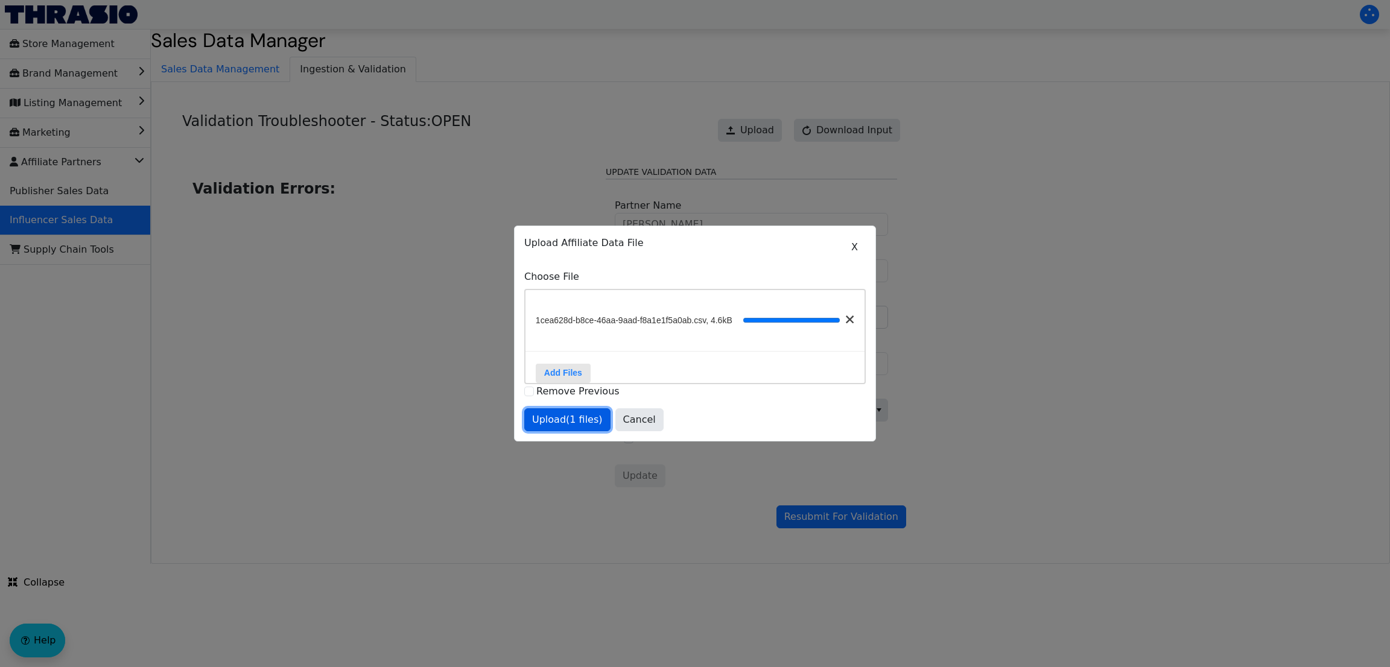
click at [553, 427] on span "Upload (1 files)" at bounding box center [567, 420] width 71 height 14
click at [575, 427] on span "Upload (1 files)" at bounding box center [567, 420] width 71 height 14
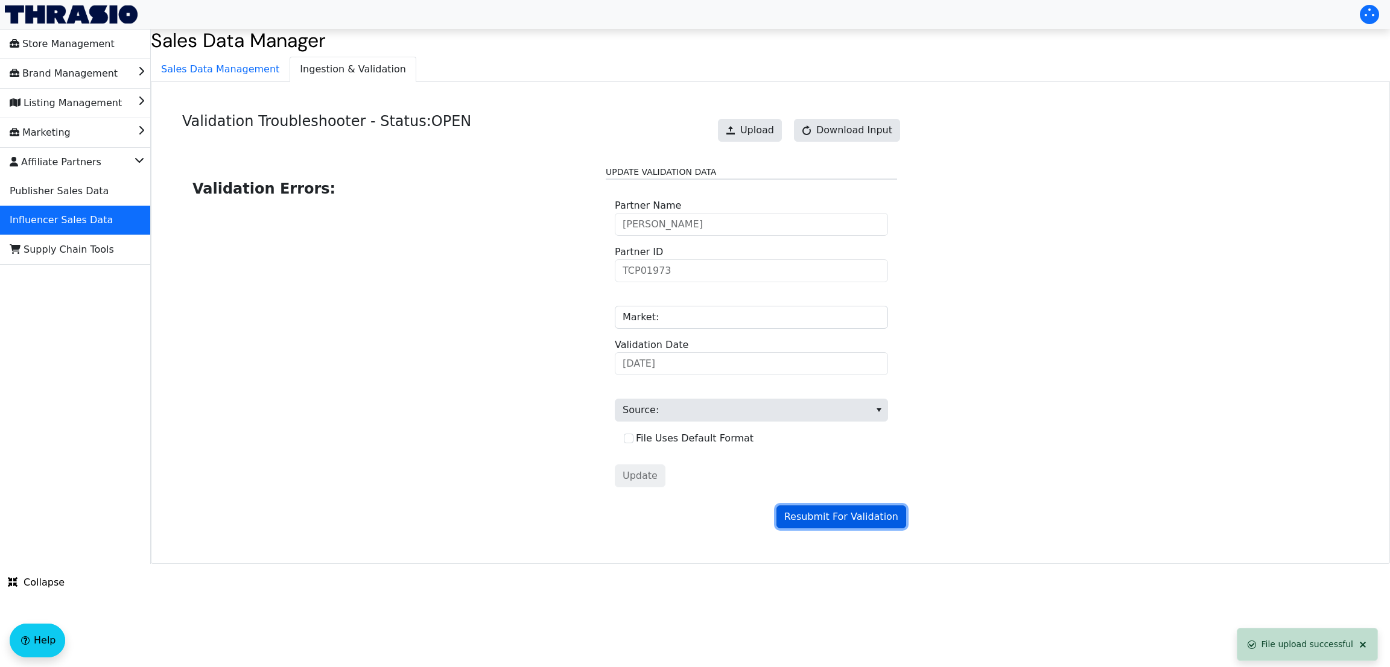
click at [852, 523] on span "Resubmit For Validation" at bounding box center [842, 517] width 114 height 14
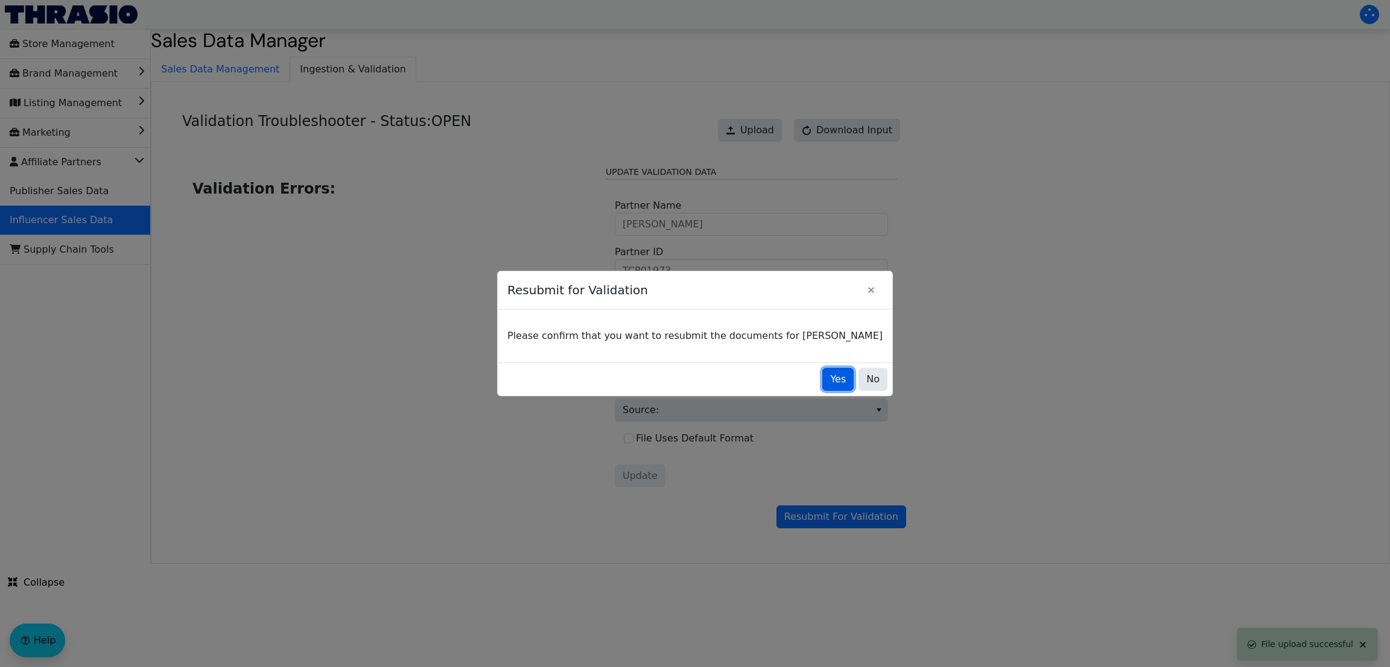
click at [830, 384] on span "Yes" at bounding box center [838, 379] width 16 height 14
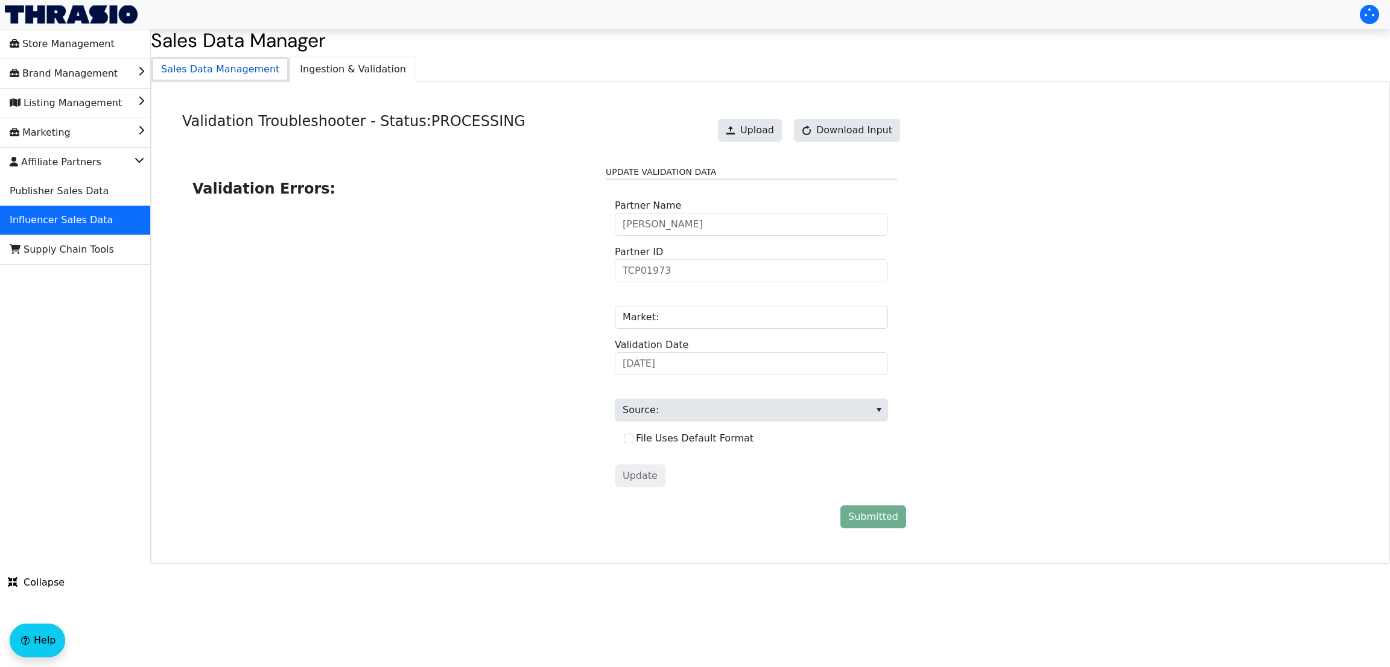
click at [193, 72] on span "Sales Data Management" at bounding box center [220, 69] width 138 height 24
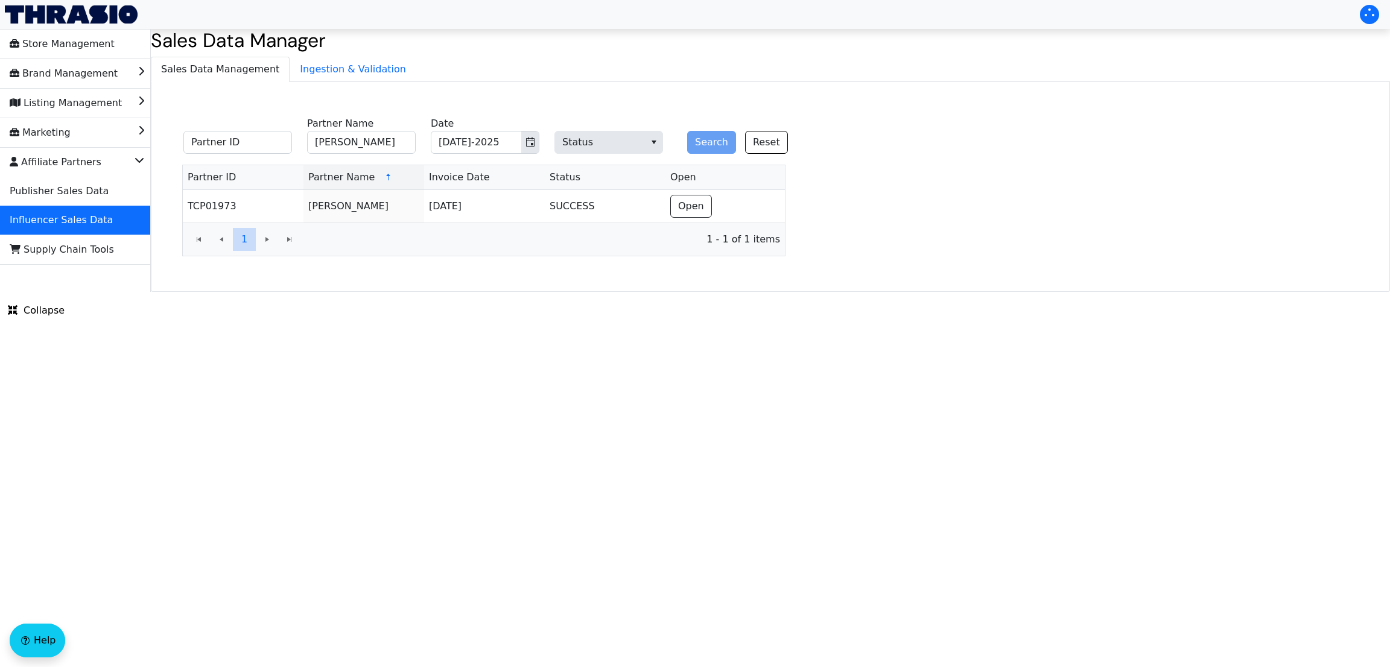
click at [842, 292] on html "Store Management Brand Management Listing Management Marketing Affiliate Partne…" at bounding box center [695, 146] width 1390 height 292
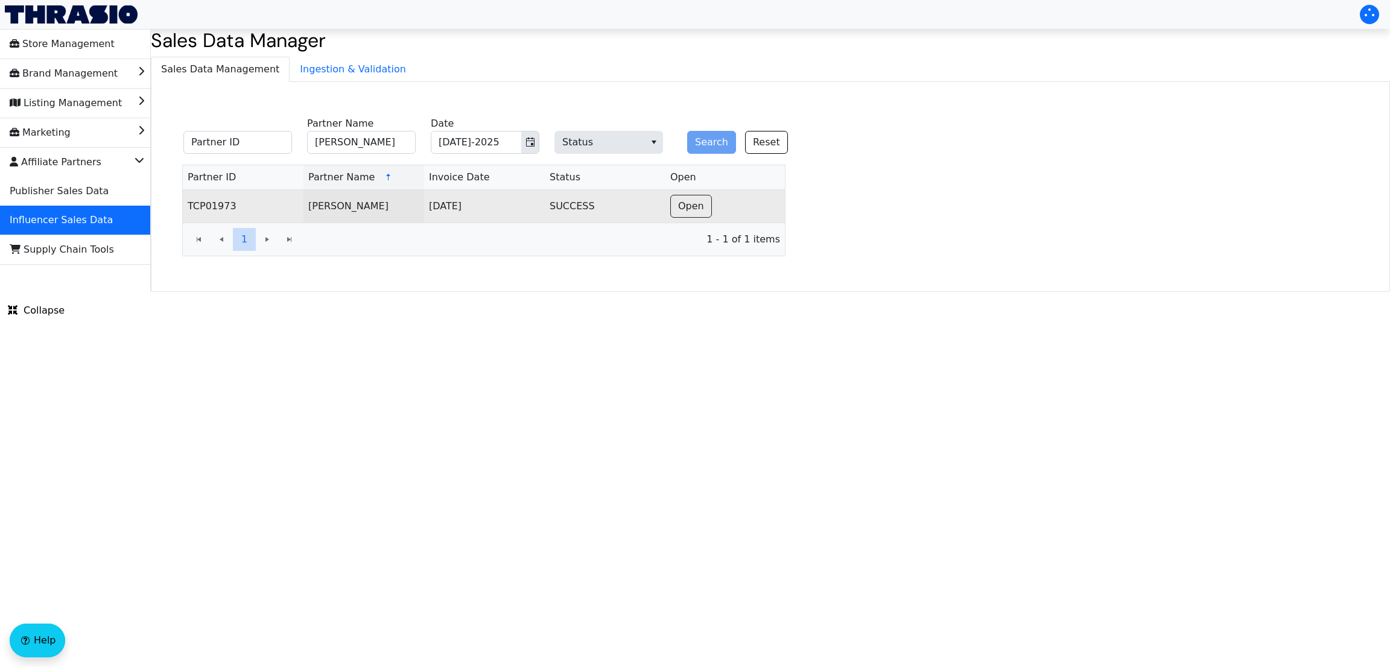
click at [360, 204] on td "[PERSON_NAME]" at bounding box center [364, 206] width 121 height 33
copy td "[PERSON_NAME]"
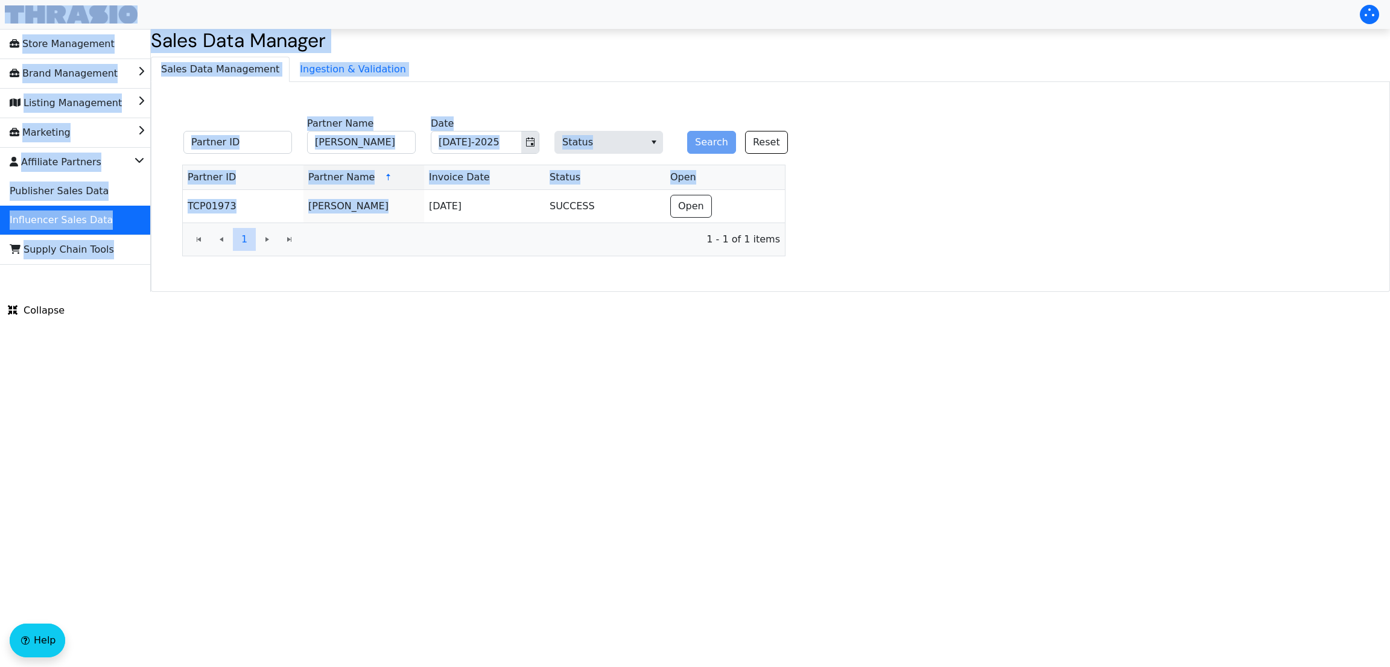
copy div "Store Management Brand Management Listing Management Marketing Affiliate Partne…"
drag, startPoint x: 360, startPoint y: 204, endPoint x: 550, endPoint y: -79, distance: 341.0
click at [550, 0] on html "Store Management Brand Management Listing Management Marketing Affiliate Partne…" at bounding box center [695, 146] width 1390 height 292
click at [381, 137] on input "[PERSON_NAME]" at bounding box center [361, 142] width 109 height 23
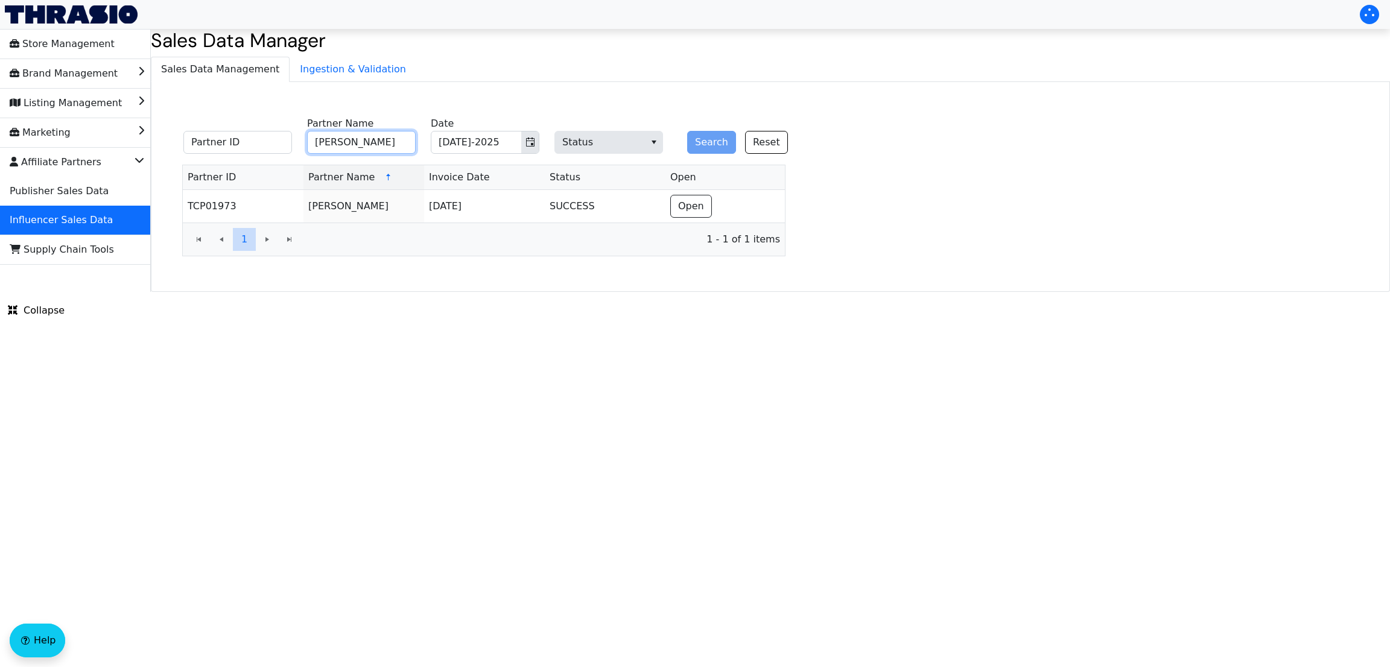
click at [381, 137] on input "[PERSON_NAME]" at bounding box center [361, 142] width 109 height 23
